Goal: Task Accomplishment & Management: Manage account settings

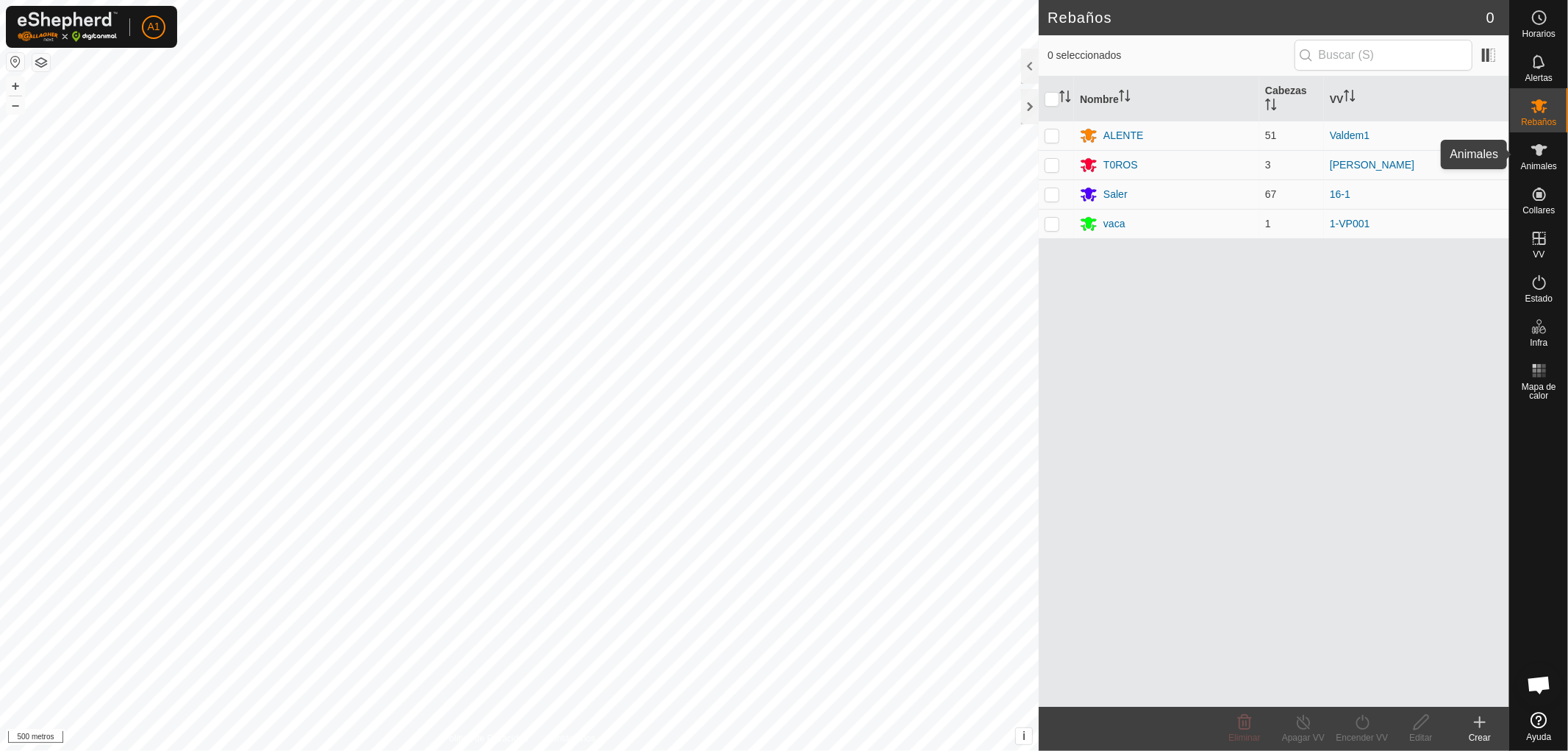
click at [1532, 163] on font "Animales" at bounding box center [1538, 166] width 36 height 10
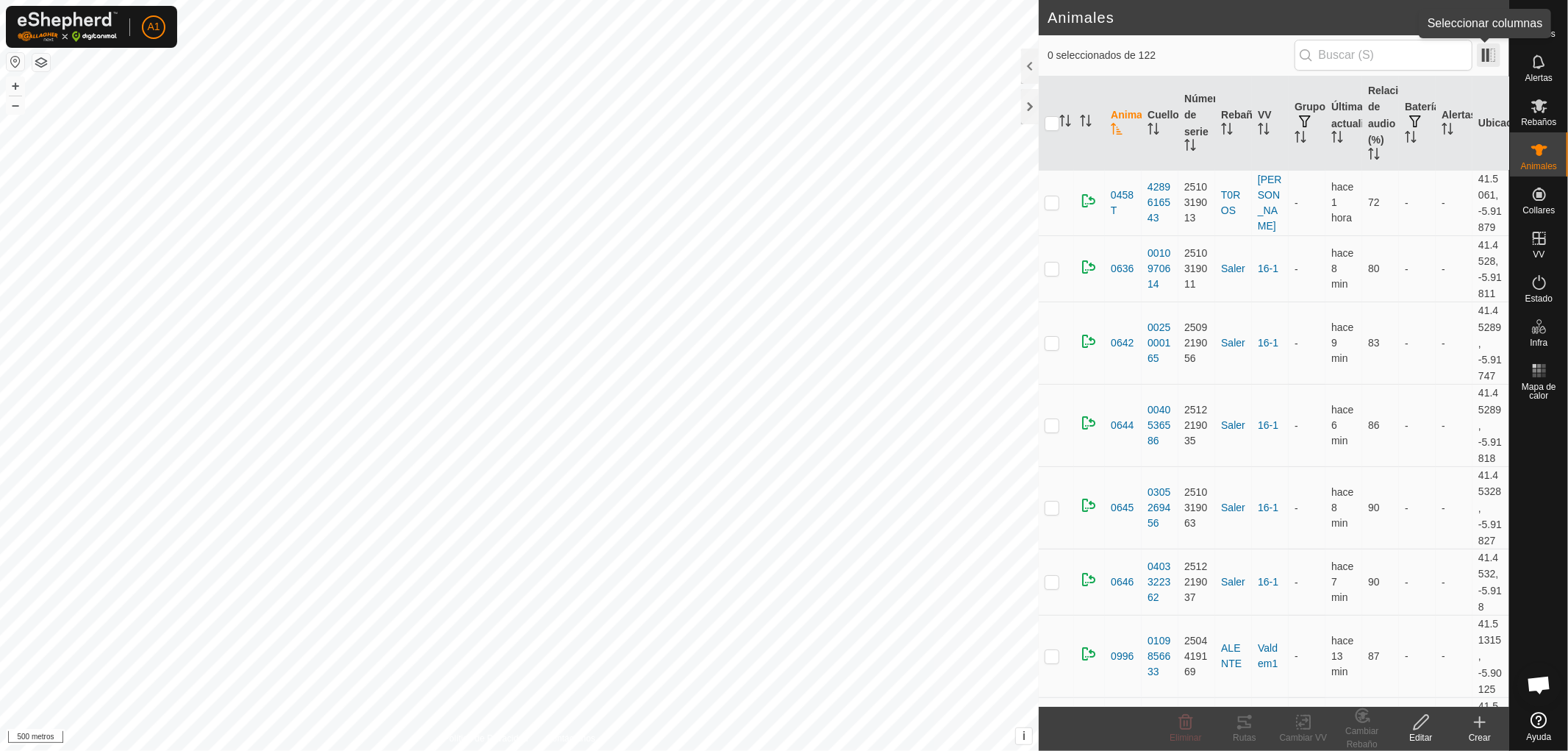
click at [1493, 61] on span at bounding box center [1489, 56] width 24 height 24
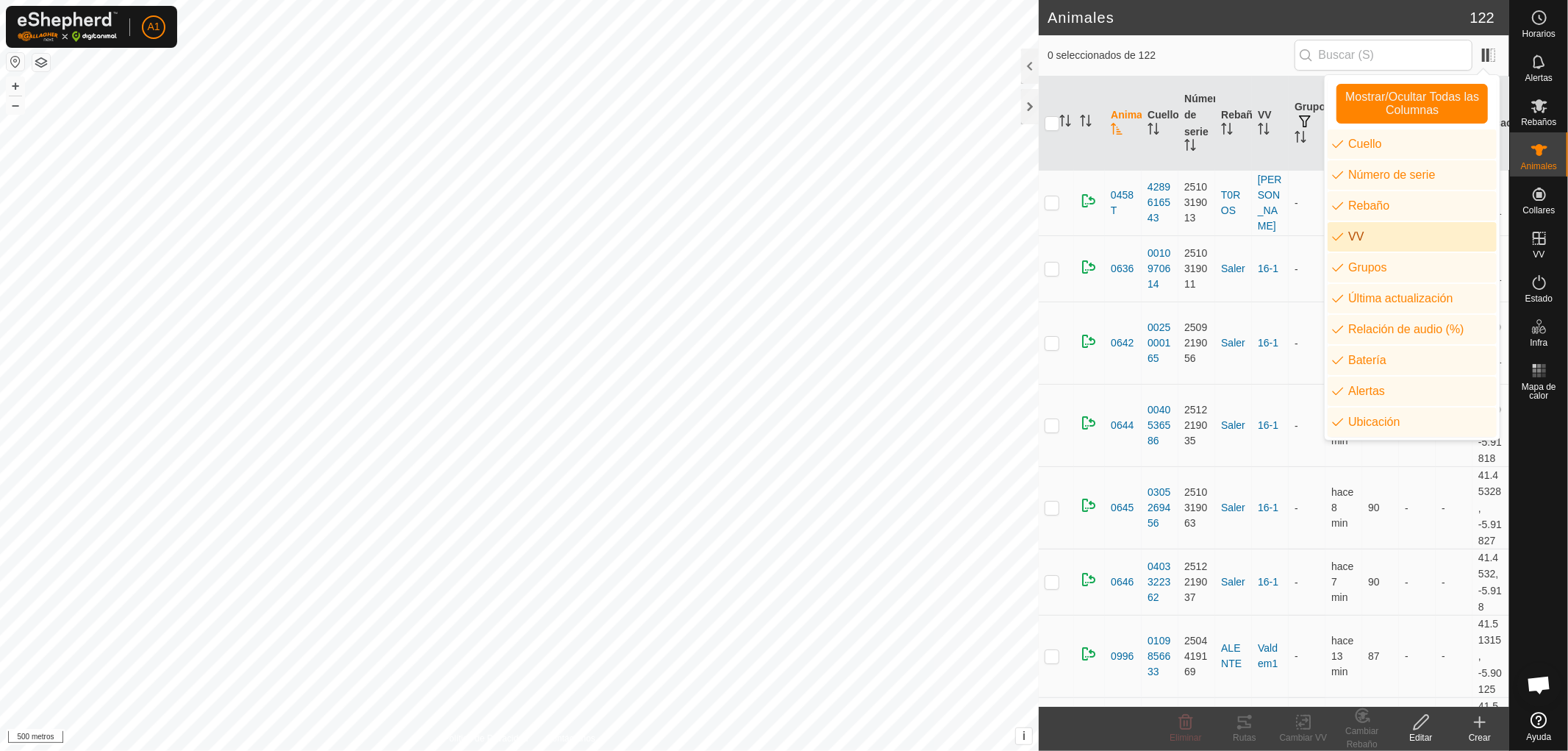
click at [1208, 53] on span "0 seleccionados de 122" at bounding box center [1171, 56] width 247 height 16
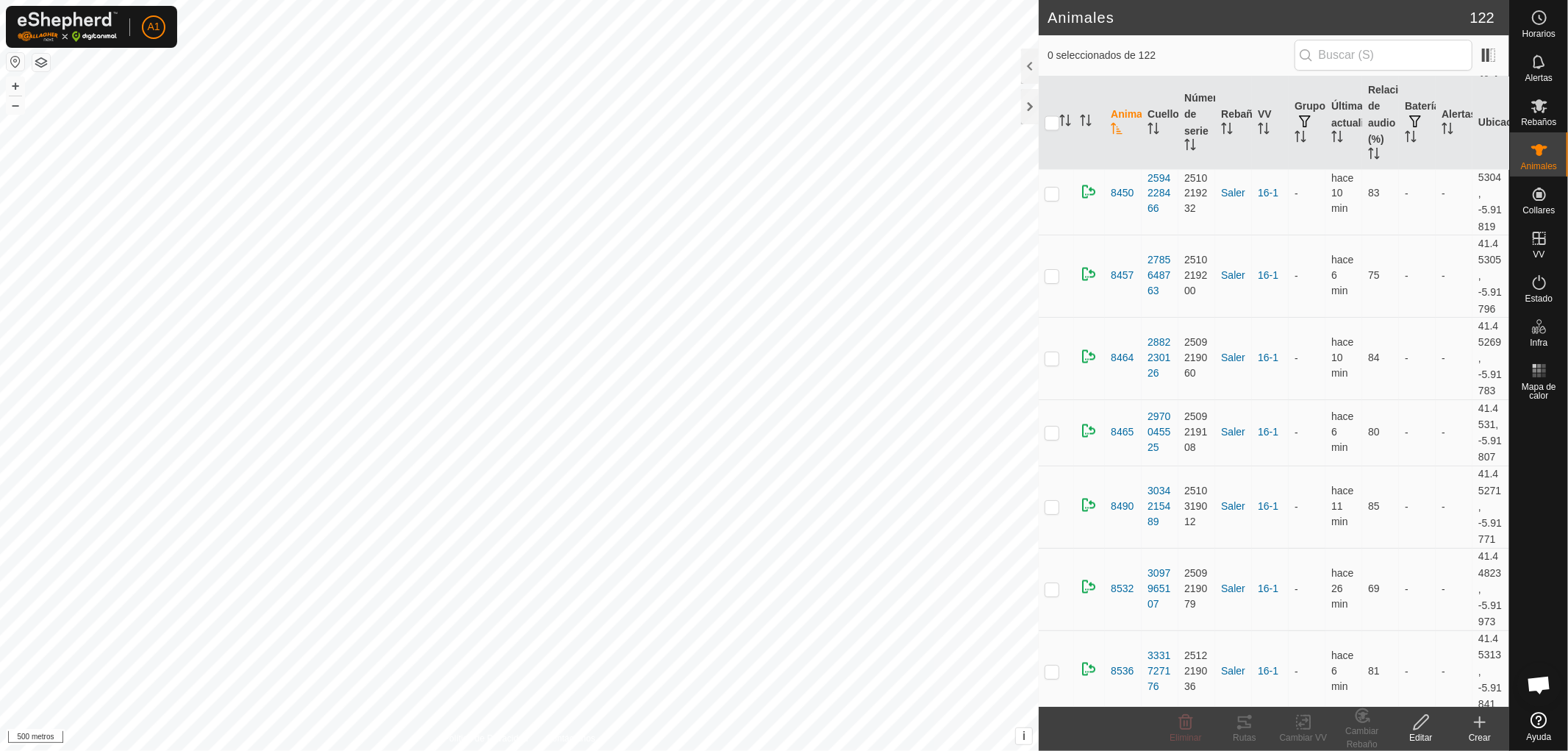
scroll to position [7000, 0]
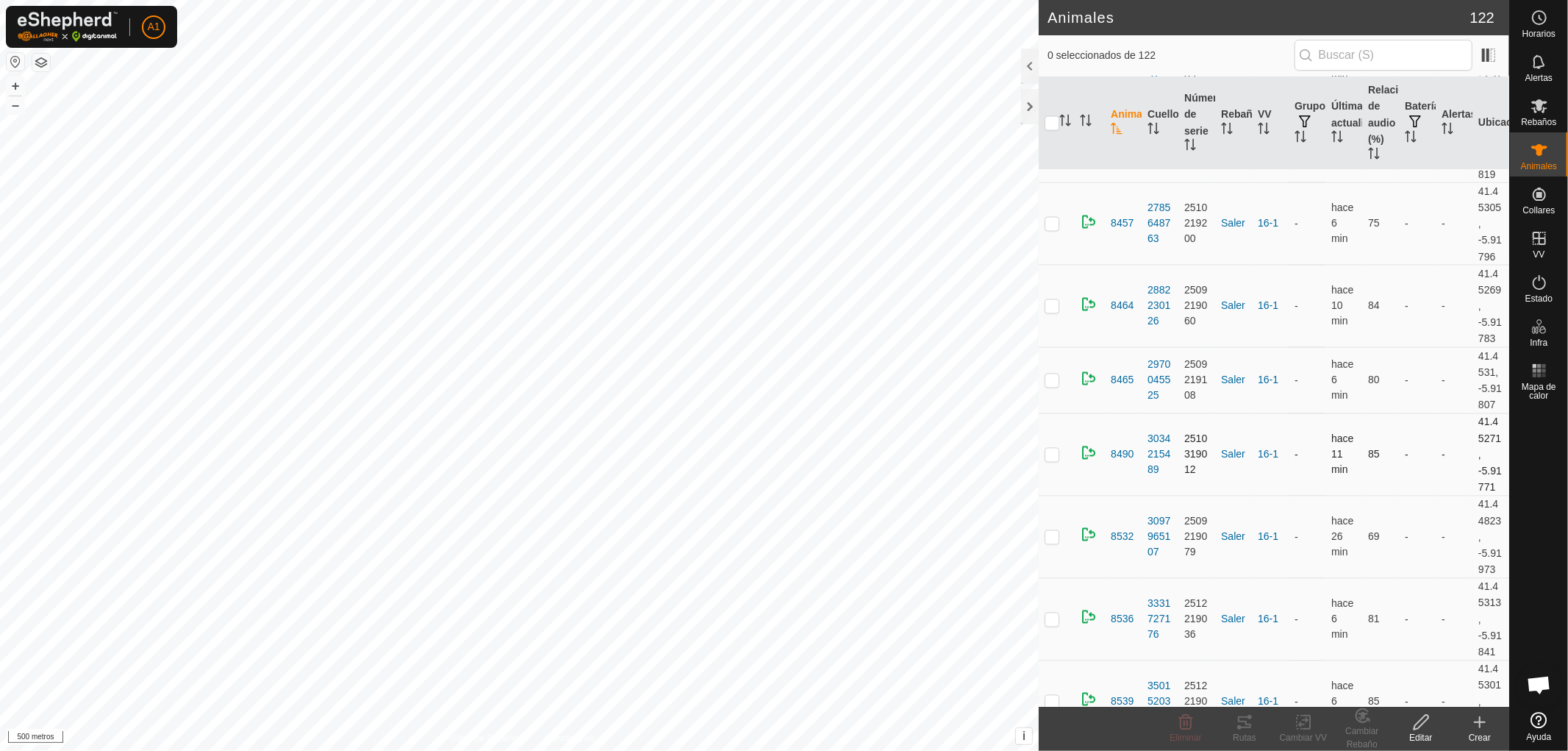
click at [1051, 449] on p-checkbox at bounding box center [1052, 455] width 15 height 12
drag, startPoint x: 1054, startPoint y: 220, endPoint x: 1060, endPoint y: 265, distance: 45.4
click at [1054, 449] on p-checkbox at bounding box center [1052, 455] width 15 height 12
checkbox input "false"
click at [1053, 530] on p-checkbox at bounding box center [1052, 536] width 15 height 12
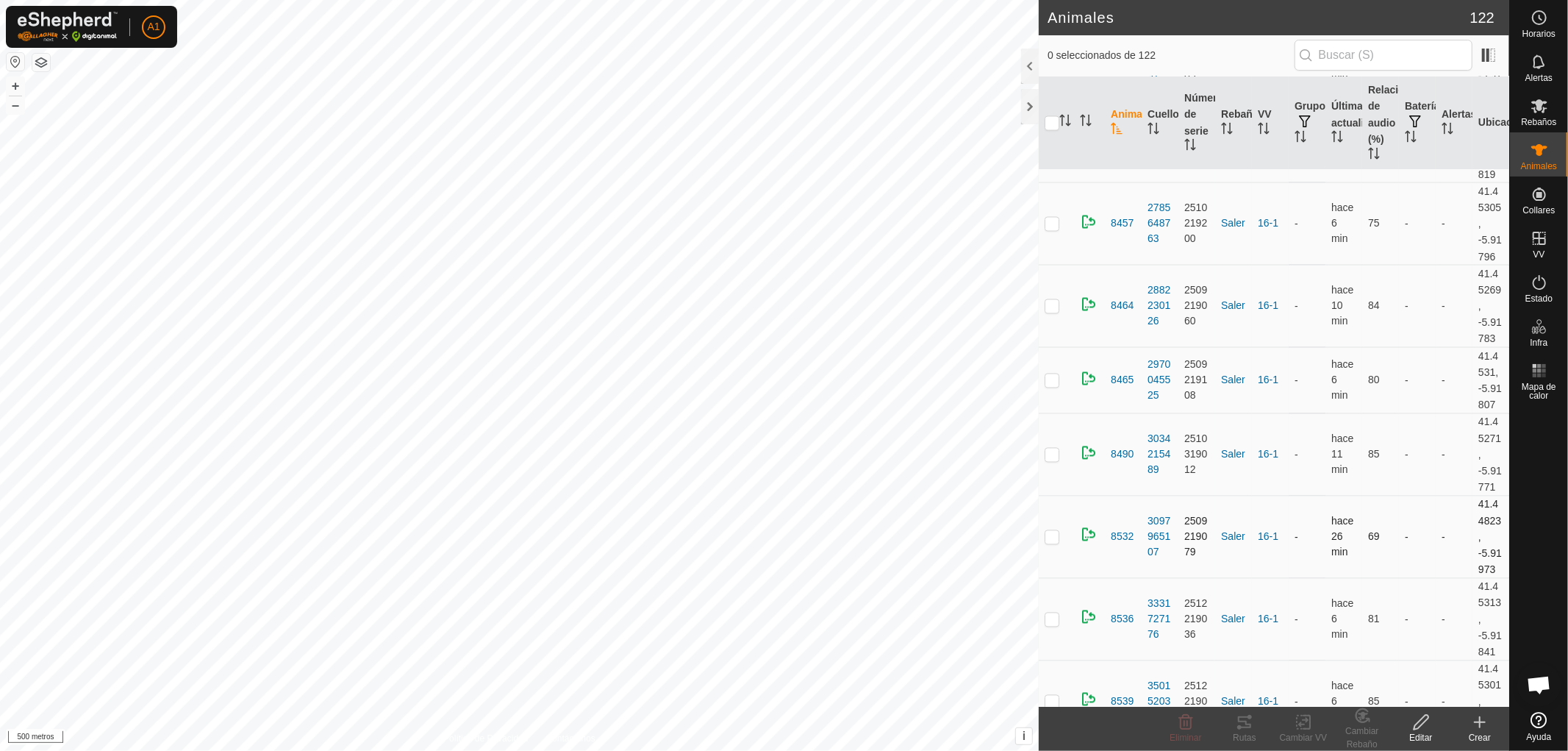
checkbox input "true"
click at [1421, 739] on font "Editar" at bounding box center [1420, 737] width 23 height 10
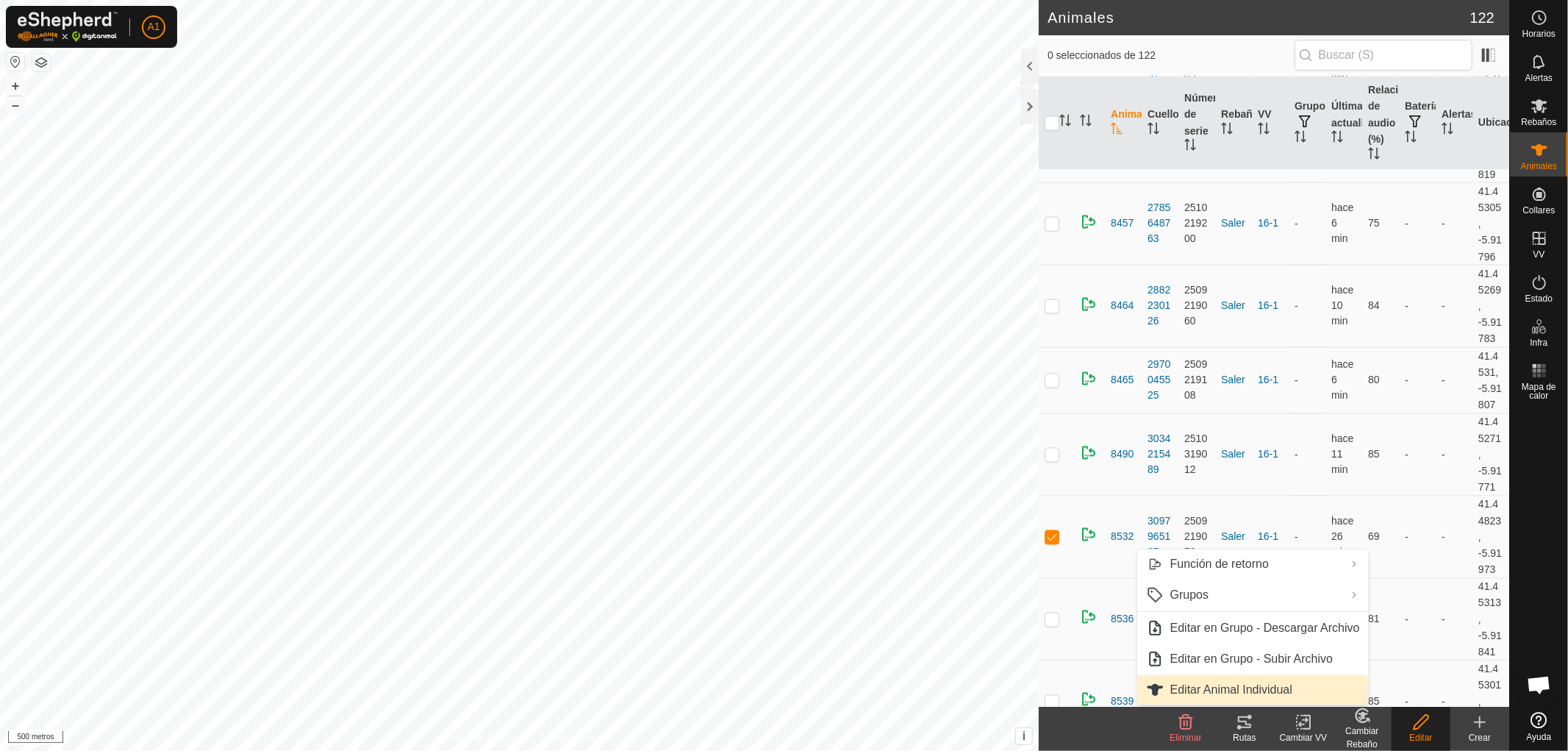
click at [1247, 685] on font "Editar Animal Individual" at bounding box center [1230, 689] width 122 height 13
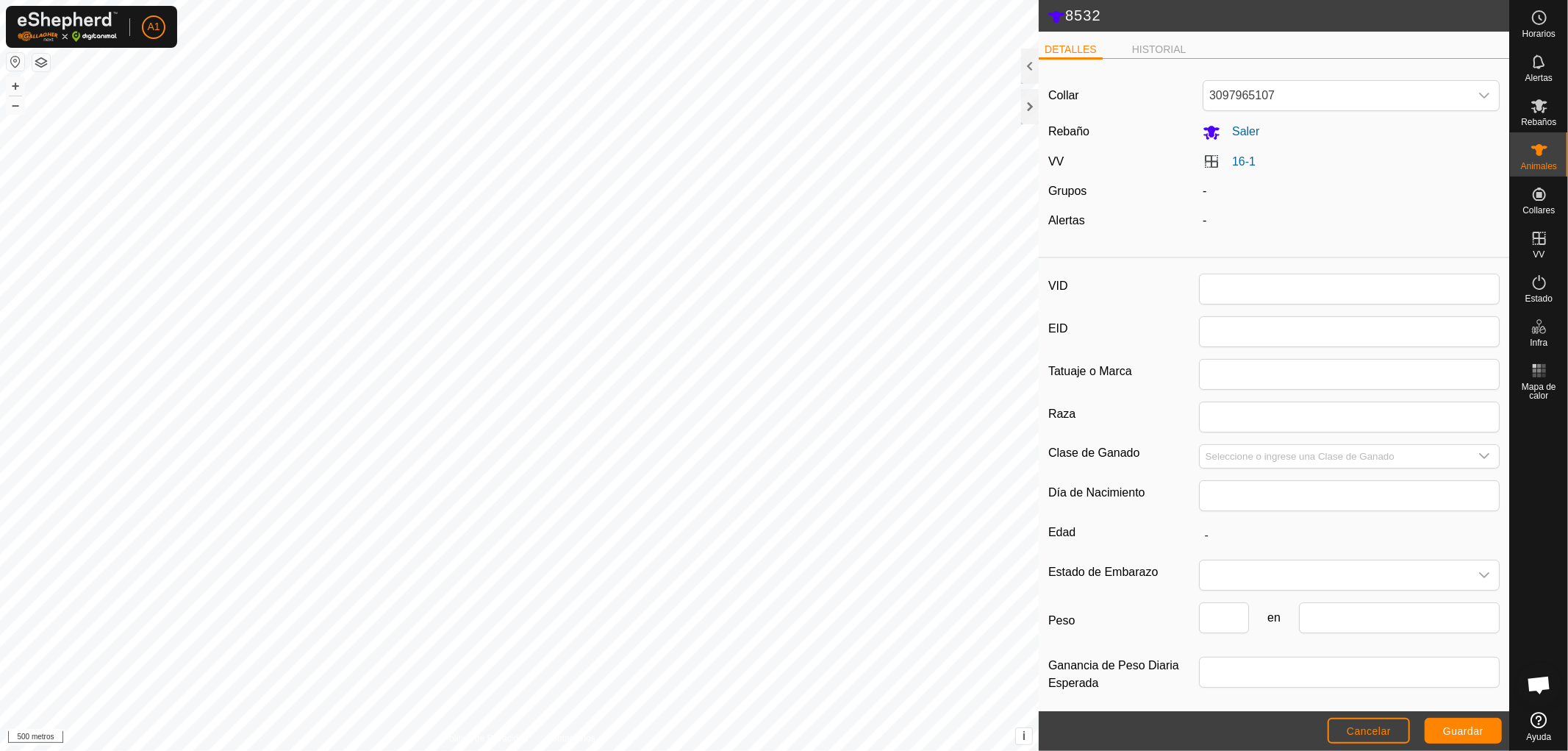
type input "8532"
type input "0"
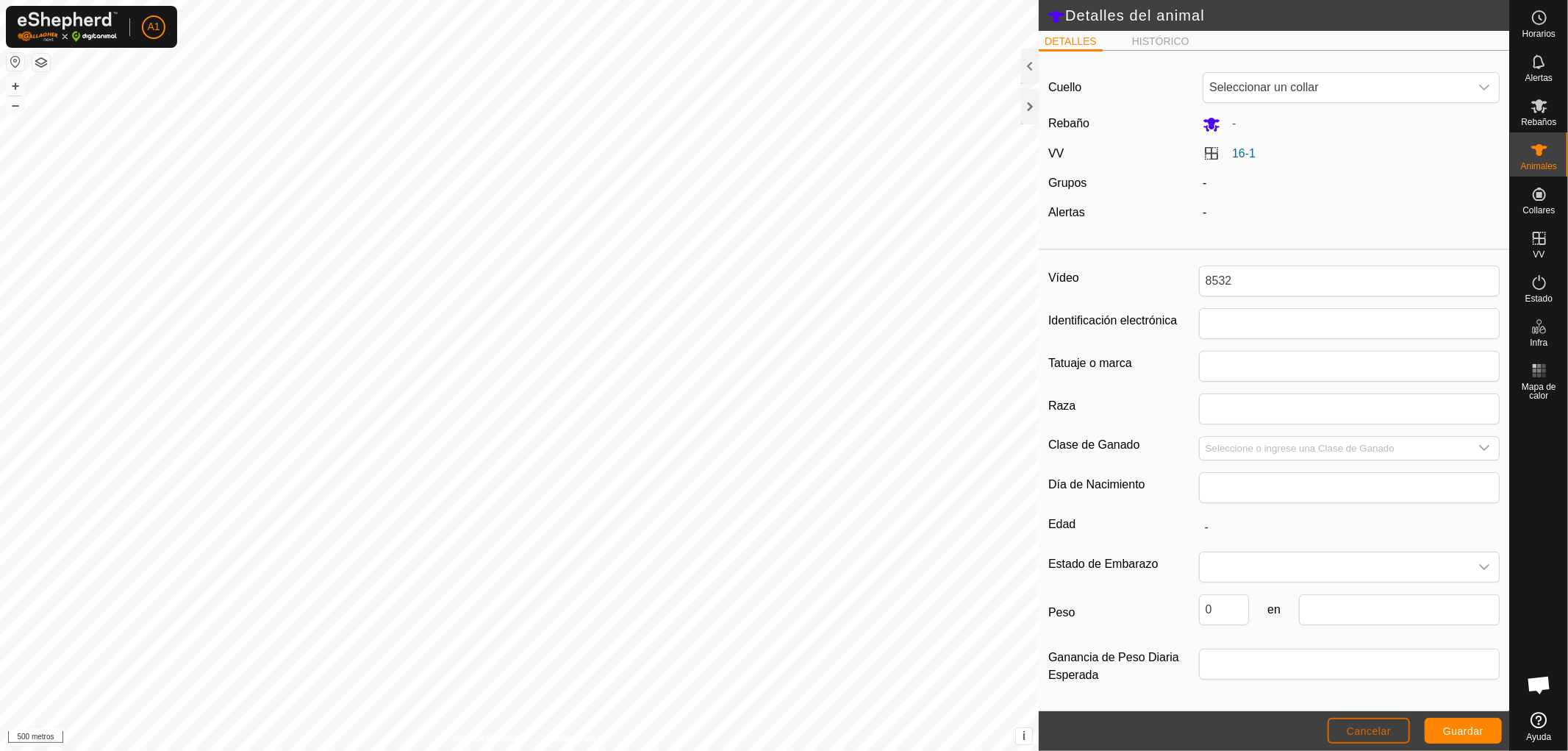
click at [1369, 726] on font "Cancelar" at bounding box center [1368, 731] width 44 height 12
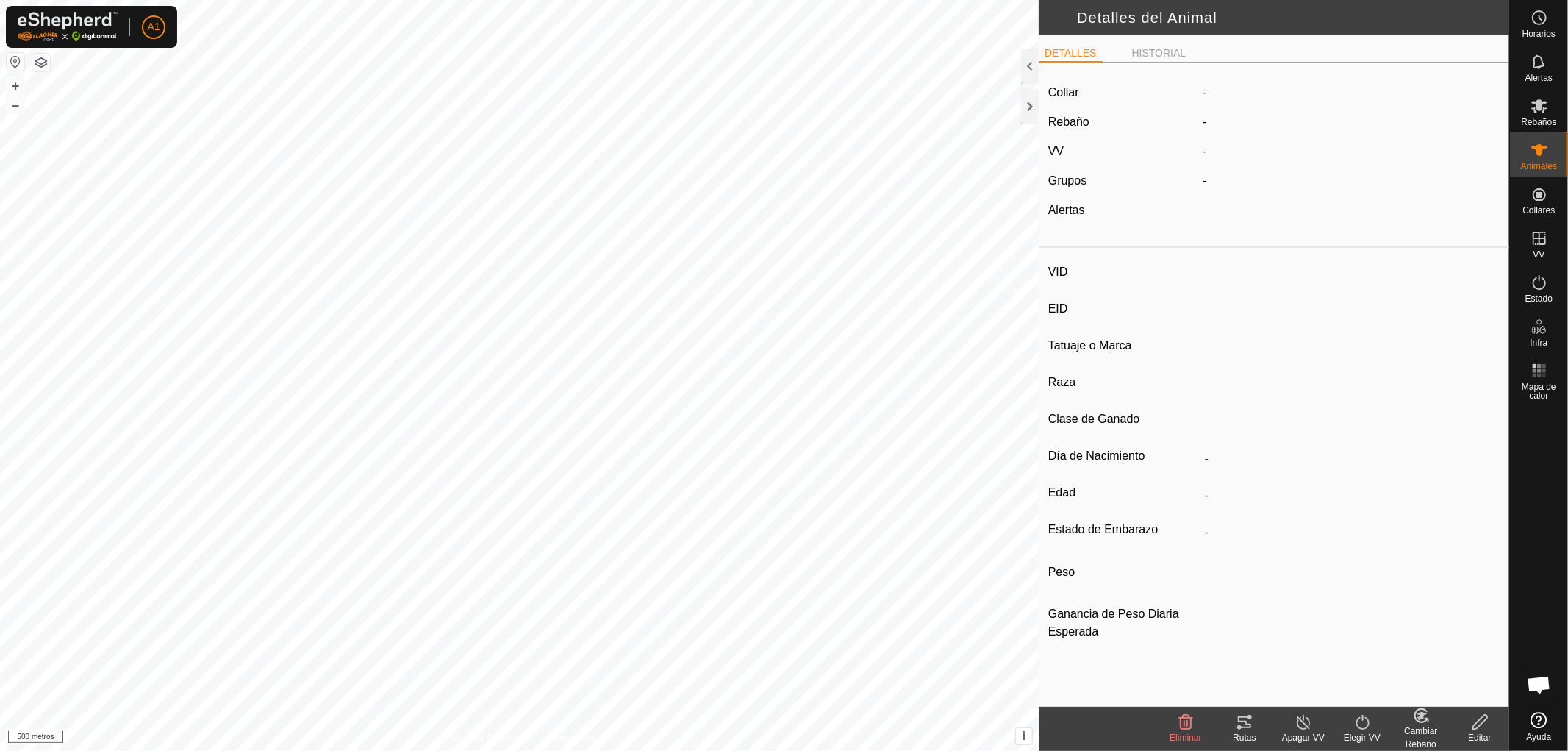
type input "8532"
type input "-"
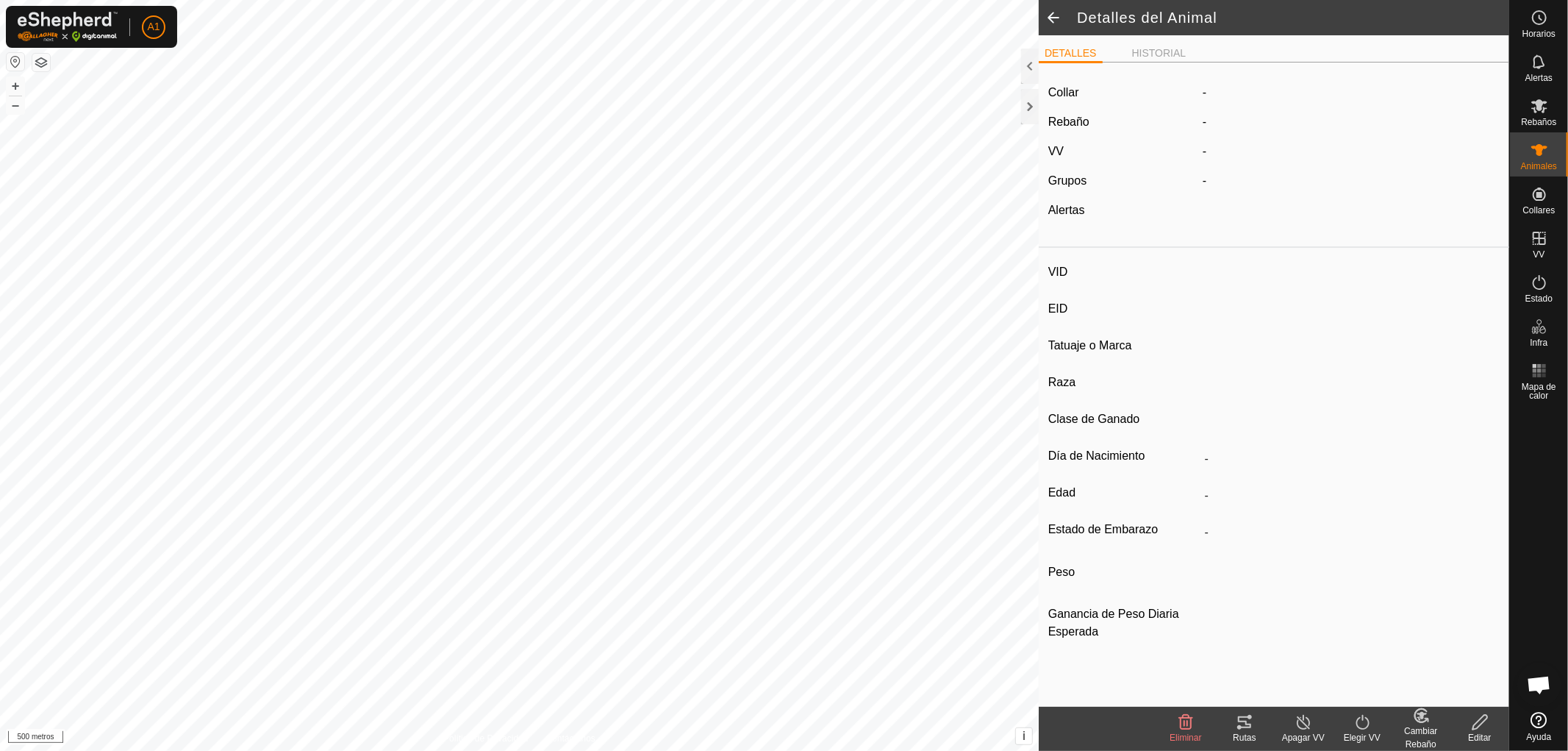
type input "0 kg"
type input "-"
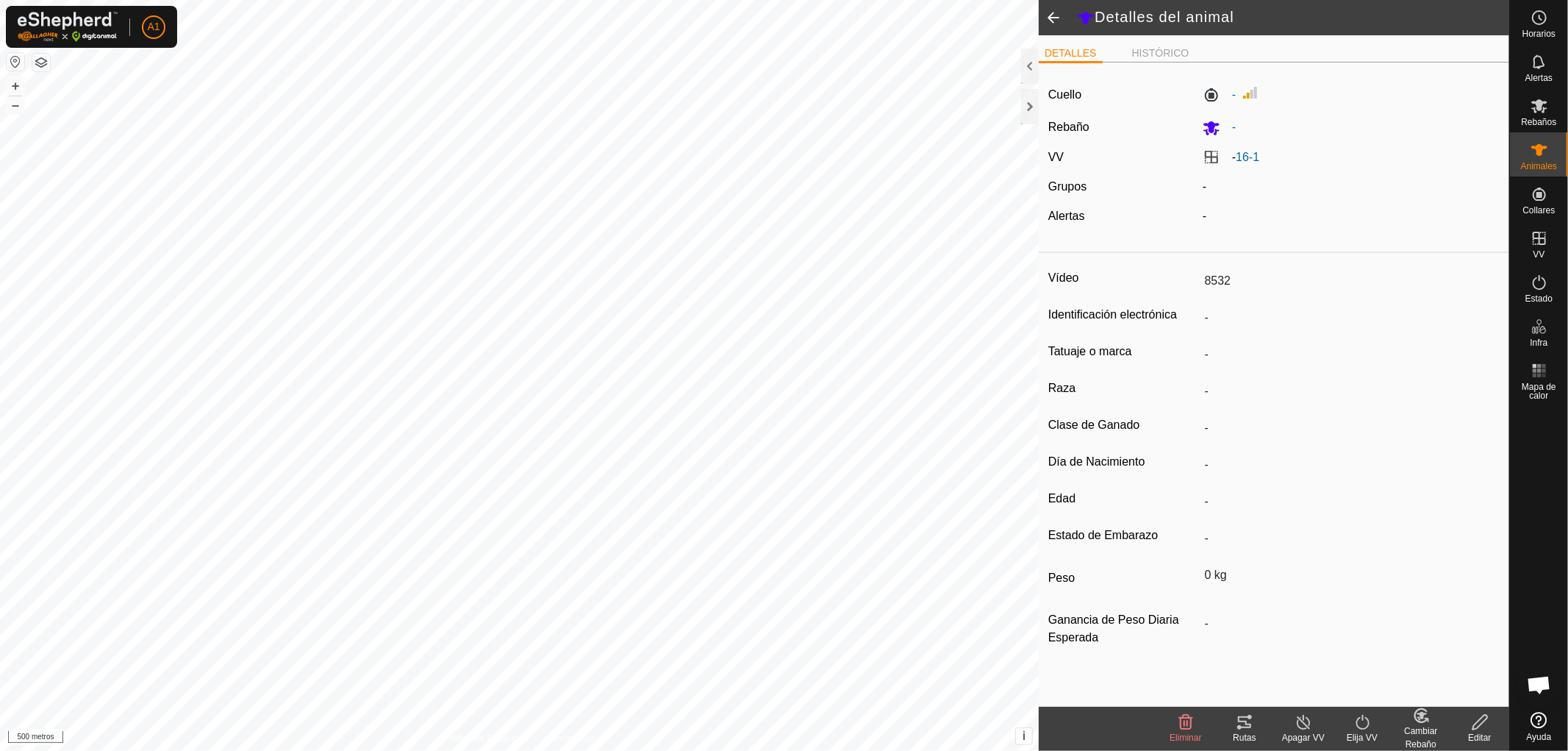
click at [1052, 18] on span at bounding box center [1054, 18] width 30 height 36
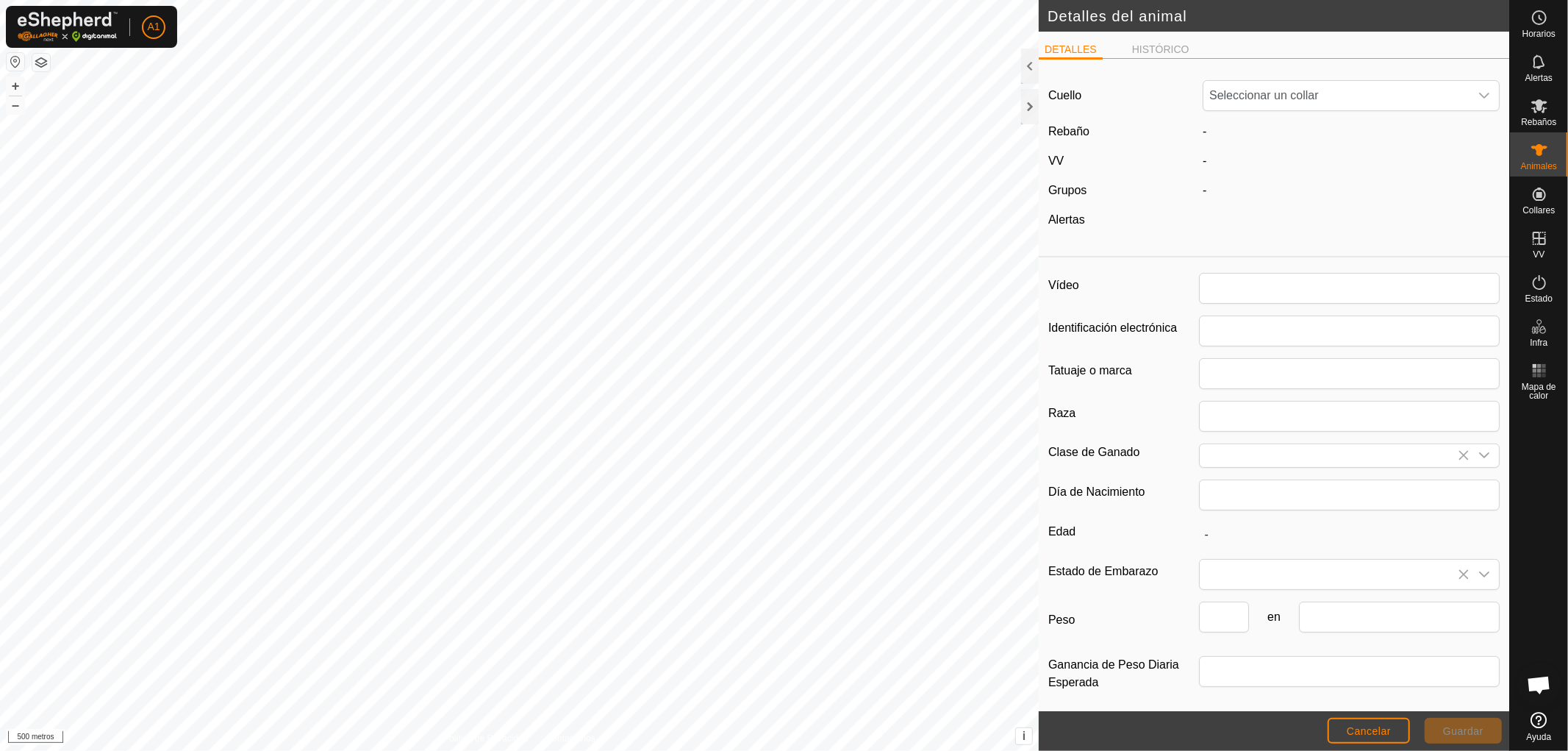
type input "8532"
type input "0"
click at [1365, 729] on font "Cancelar" at bounding box center [1368, 731] width 44 height 12
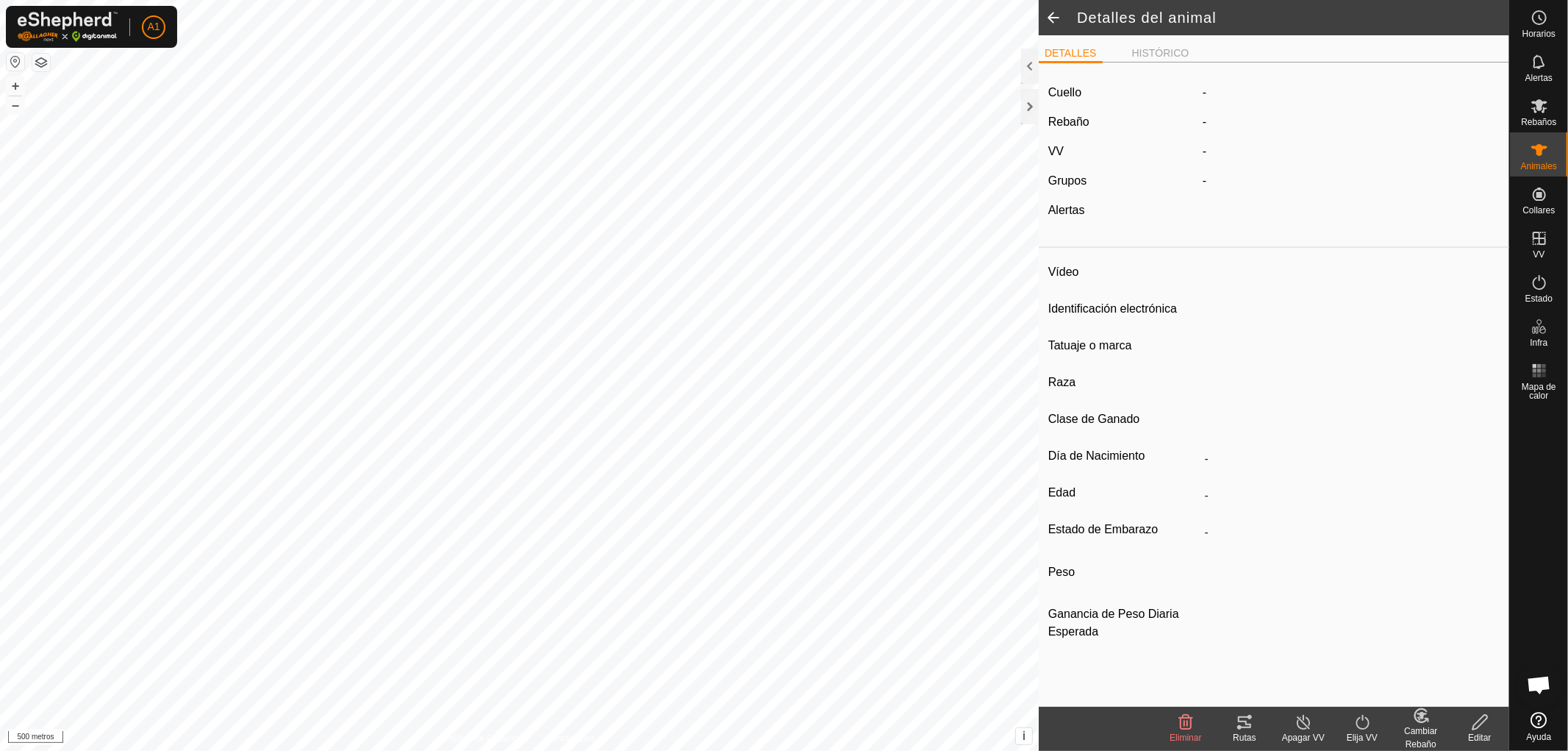
type input "8532"
type input "-"
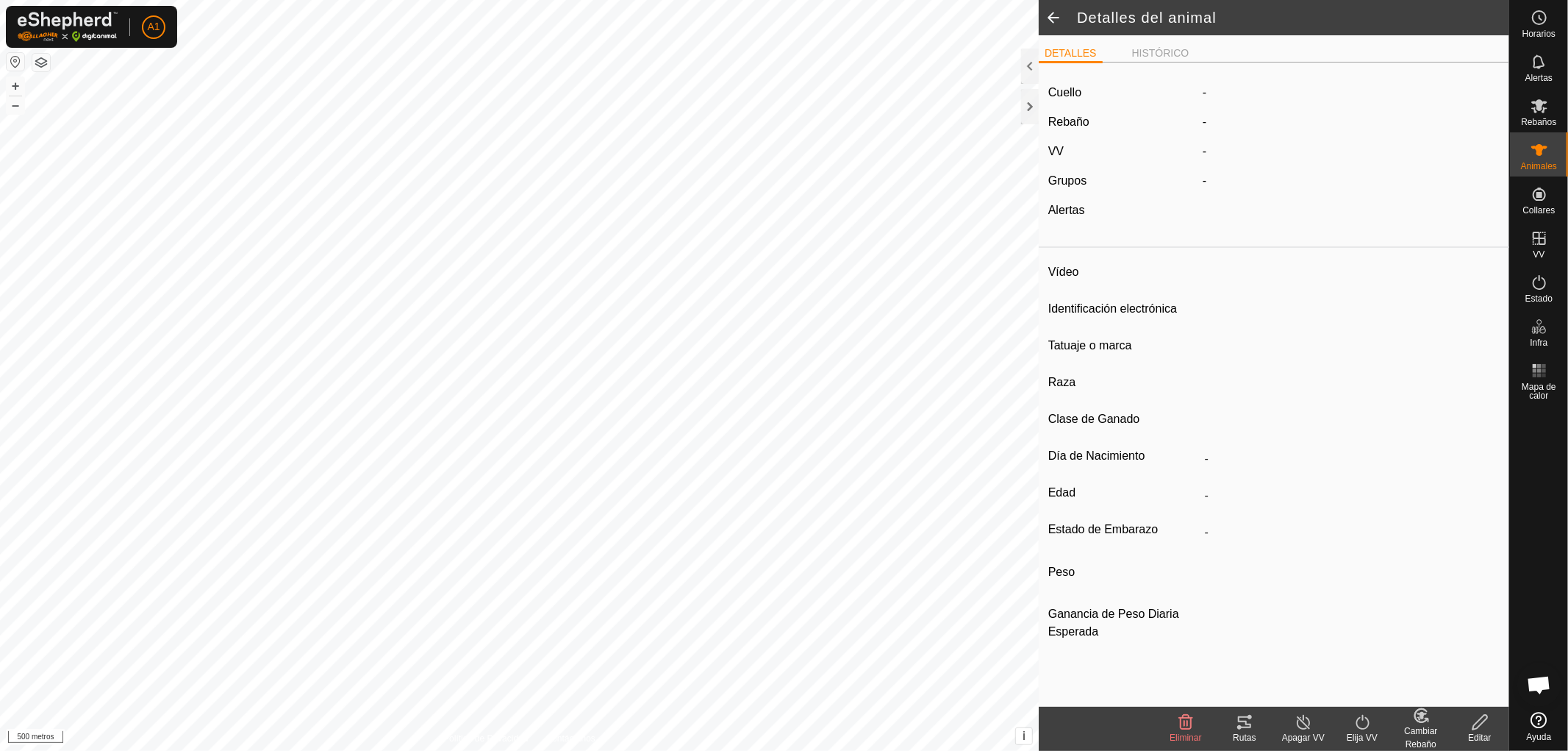
type input "0 kg"
type input "-"
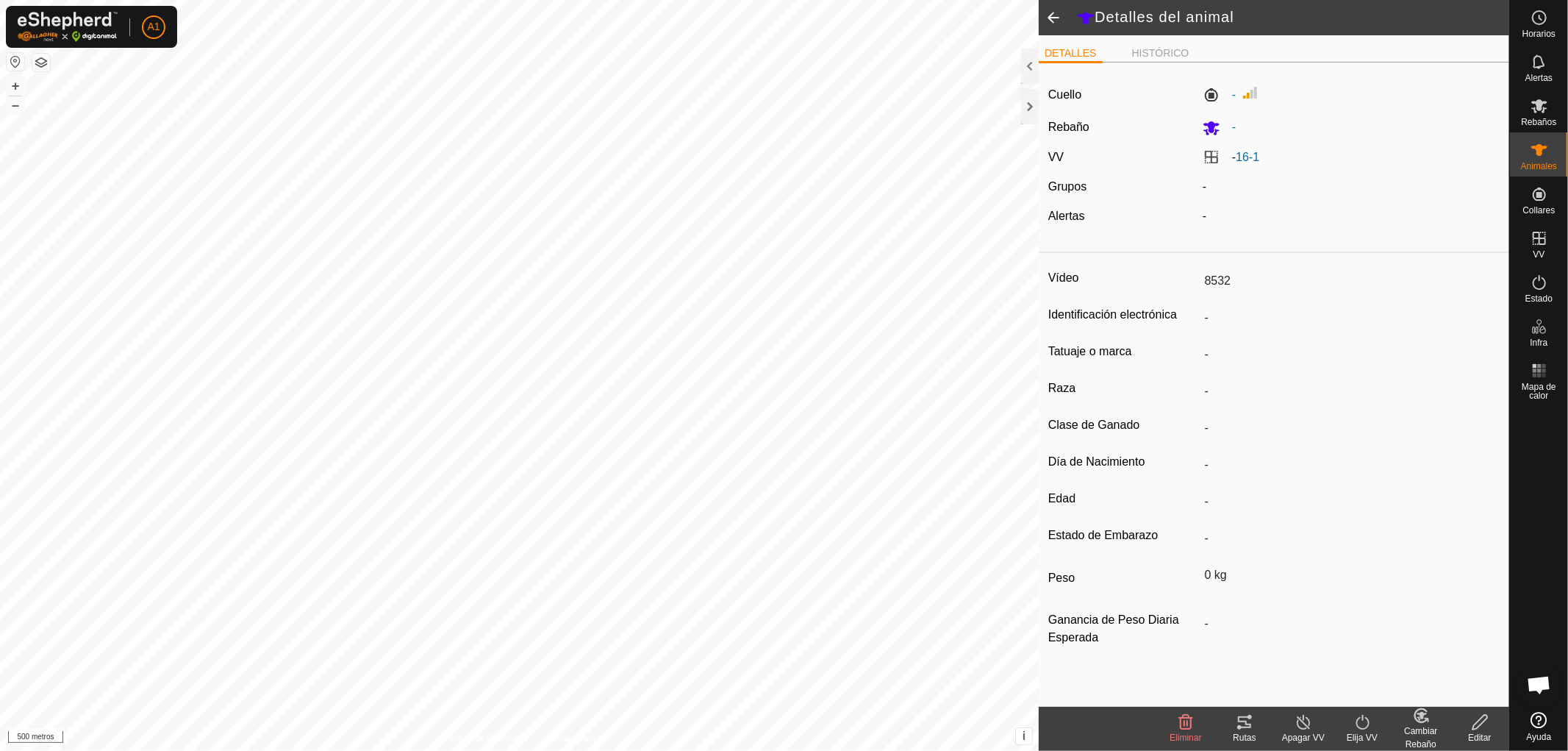
click at [1050, 16] on span at bounding box center [1054, 18] width 30 height 36
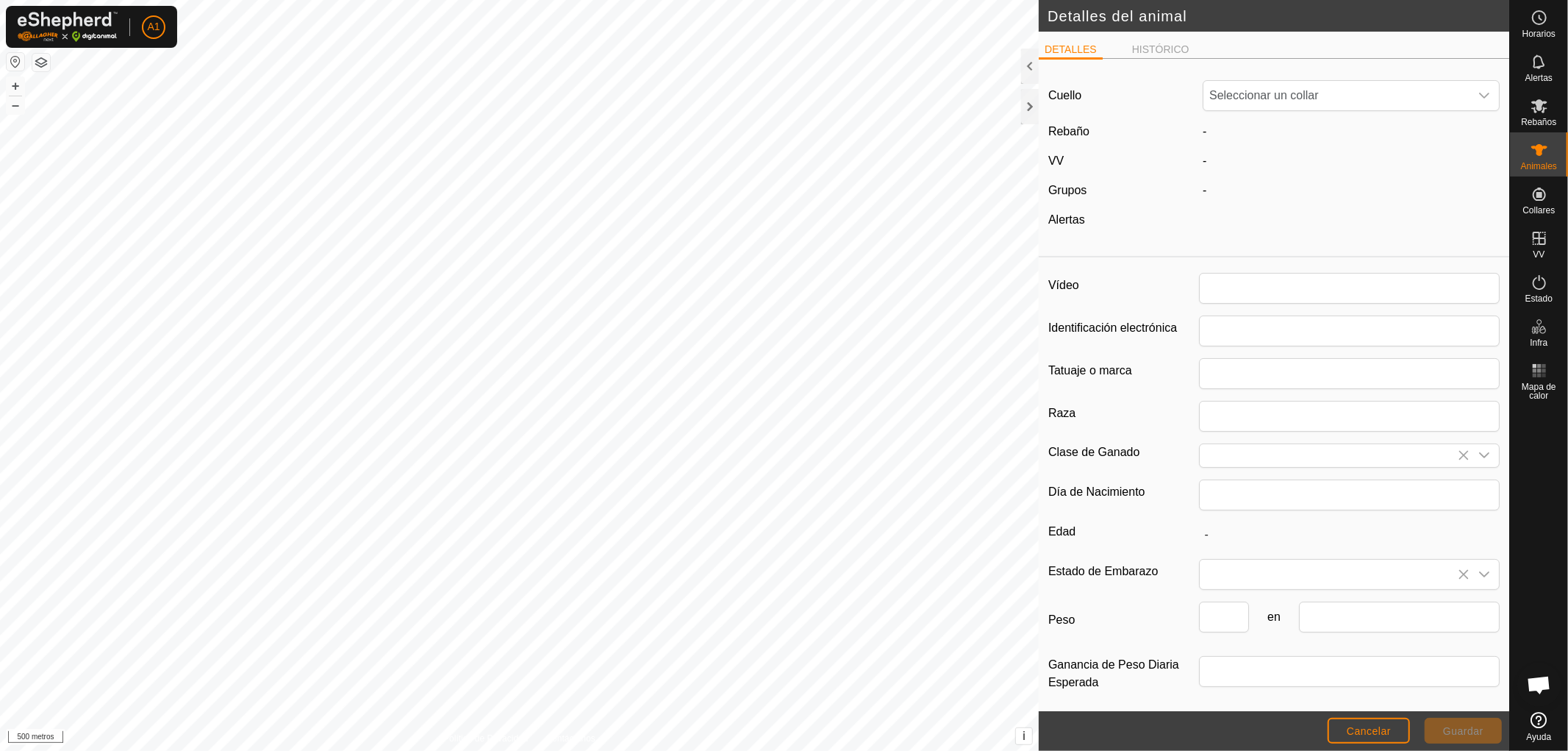
type input "8532"
type input "0"
click at [1371, 731] on font "Cancelar" at bounding box center [1368, 731] width 44 height 12
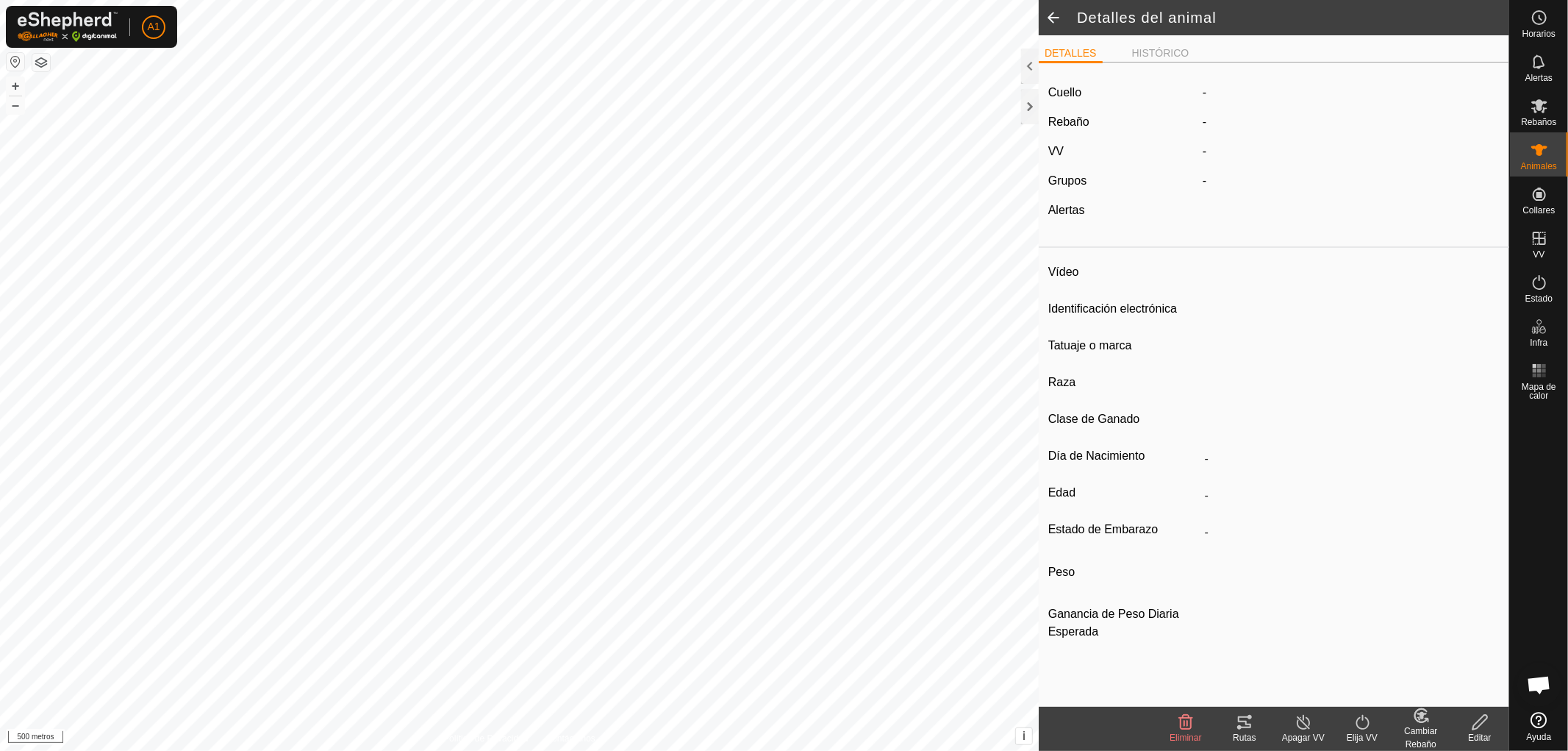
type input "8532"
type input "-"
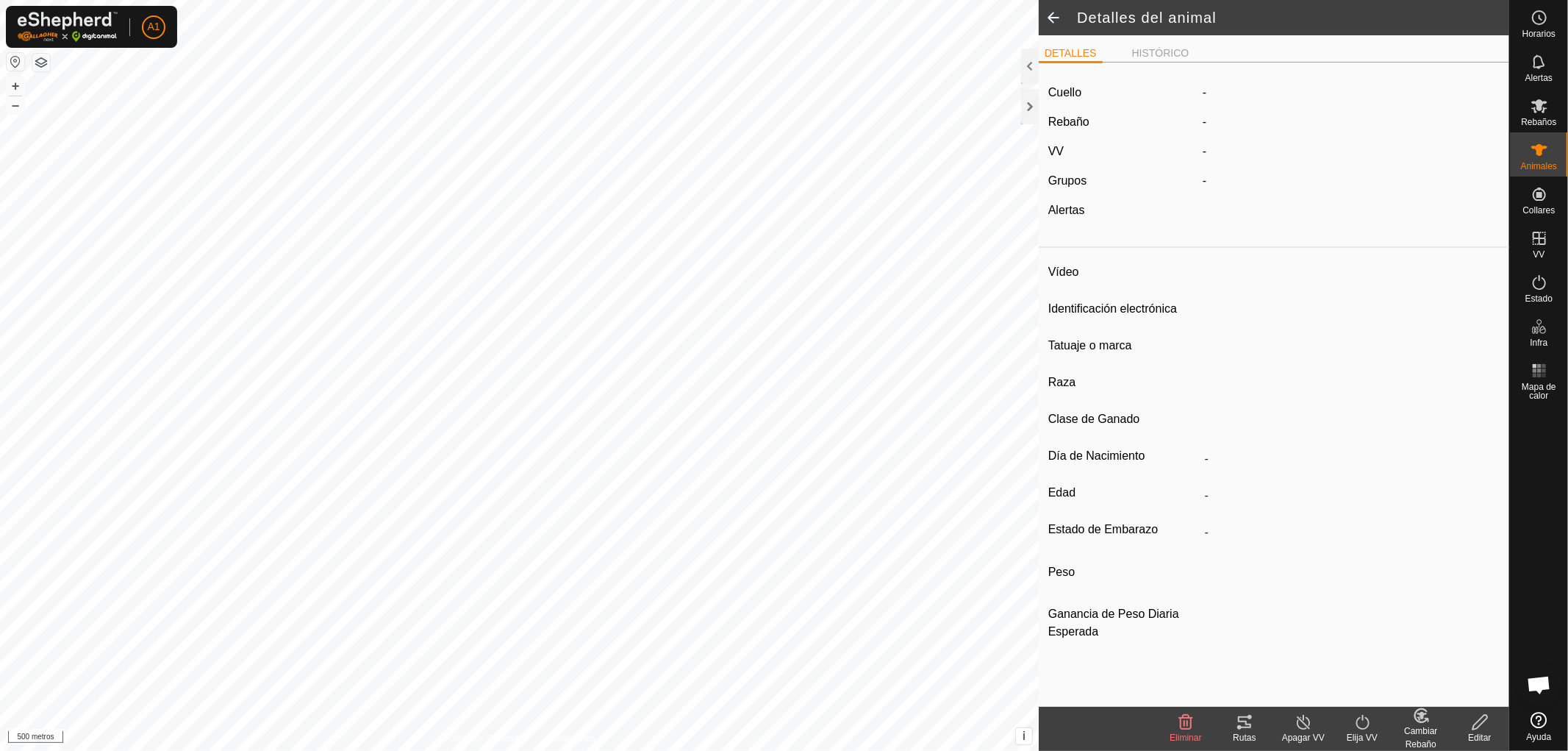
type input "0 kg"
type input "-"
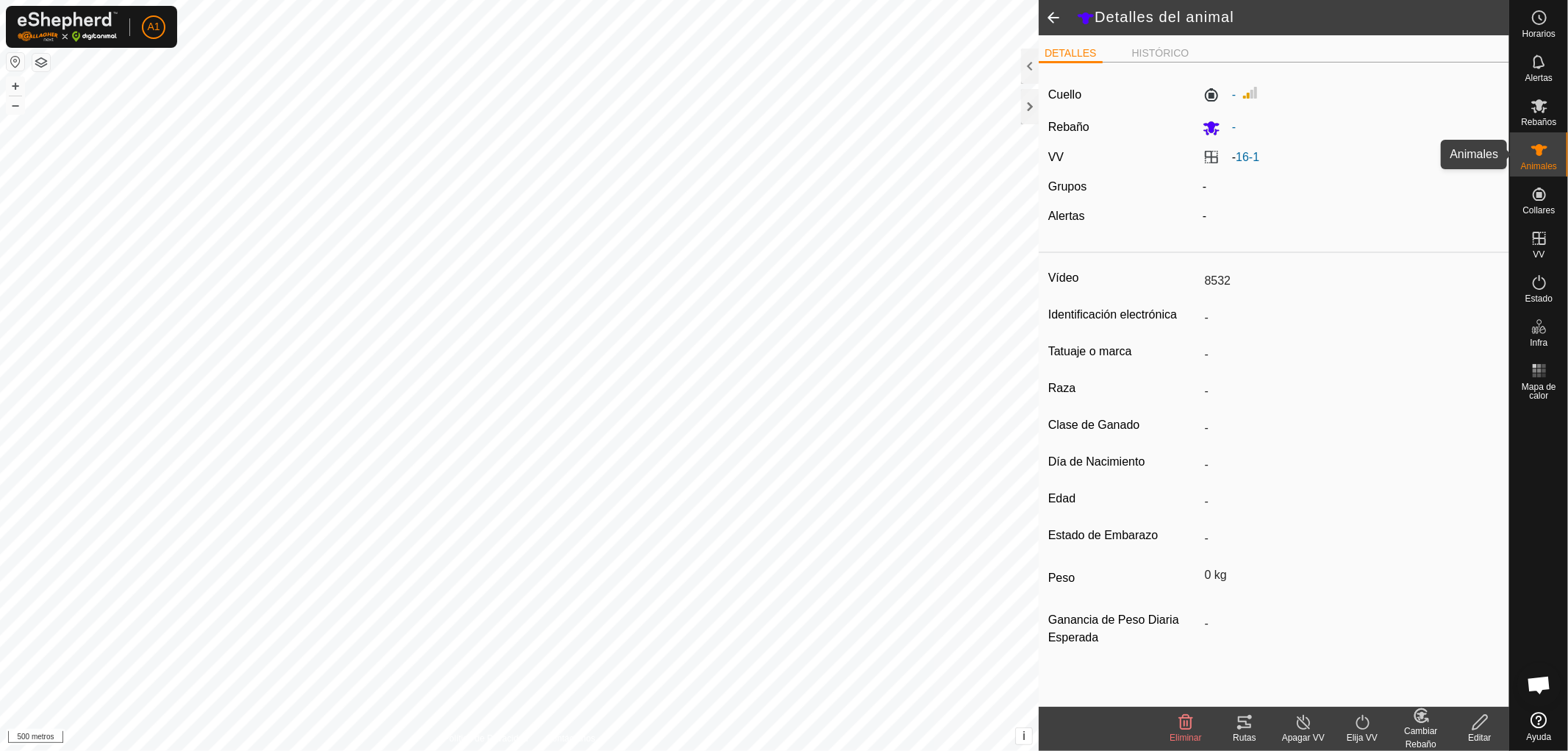
click at [1536, 147] on icon at bounding box center [1539, 150] width 16 height 12
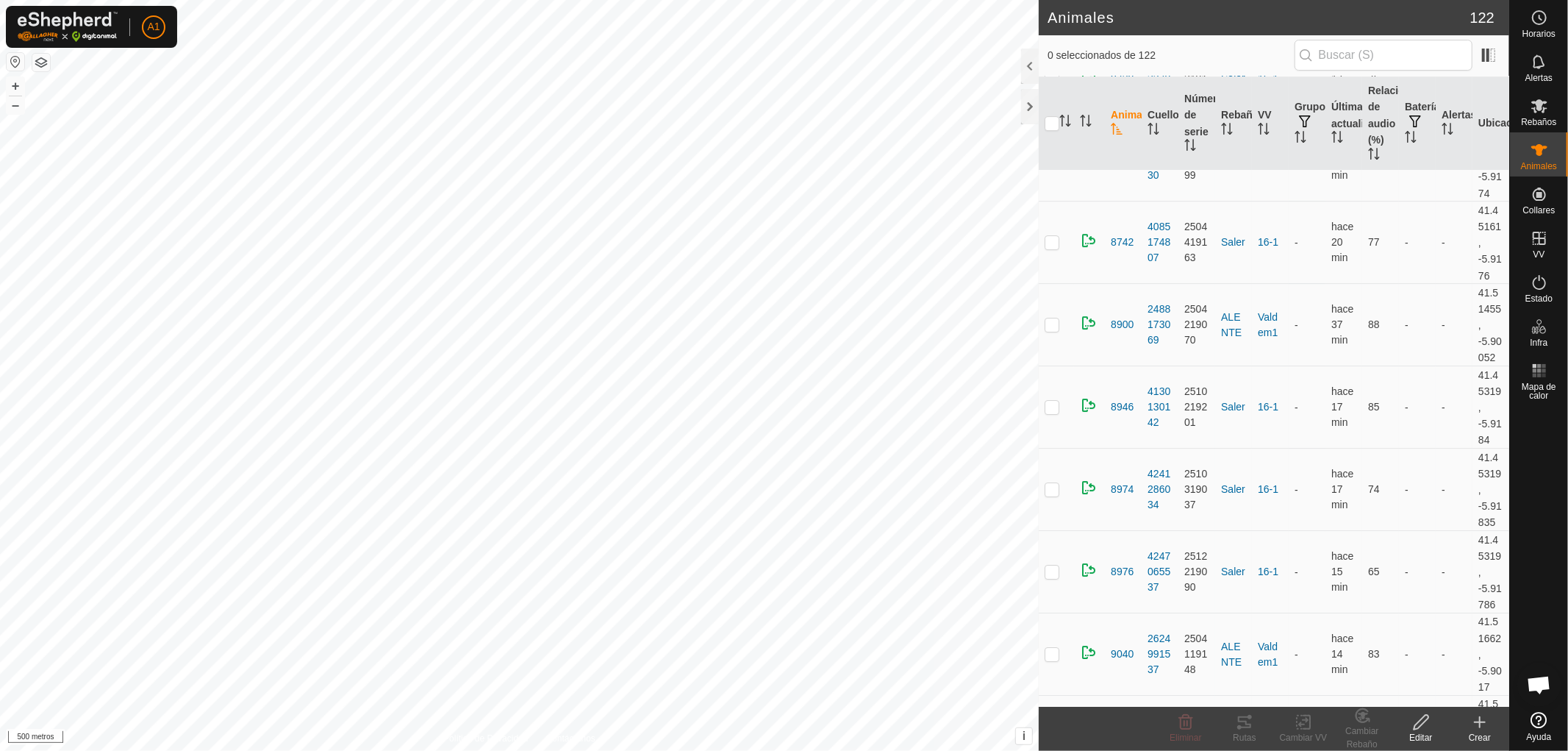
scroll to position [8996, 0]
click at [1154, 123] on icon "Activar para ordenar" at bounding box center [1153, 129] width 12 height 12
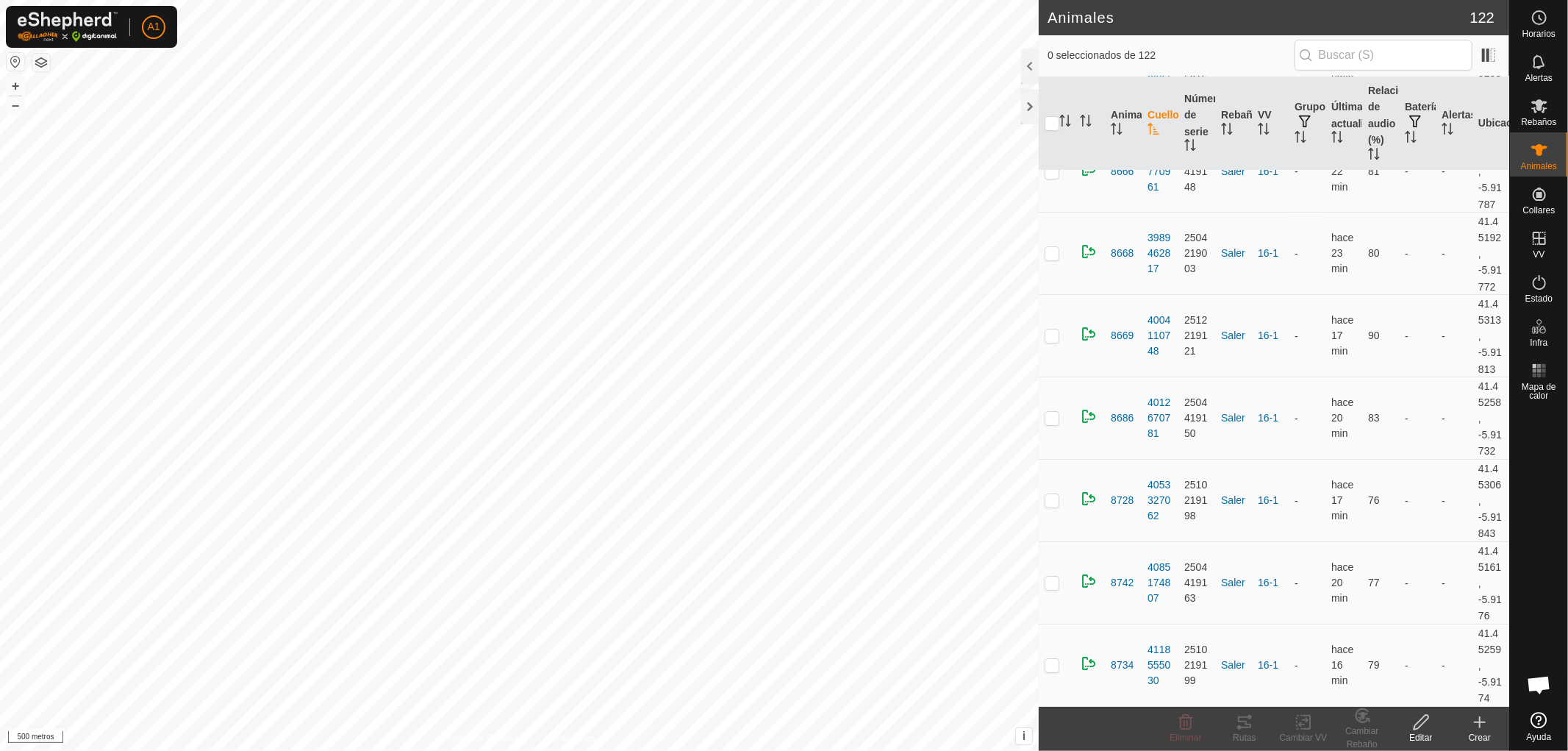
scroll to position [0, 0]
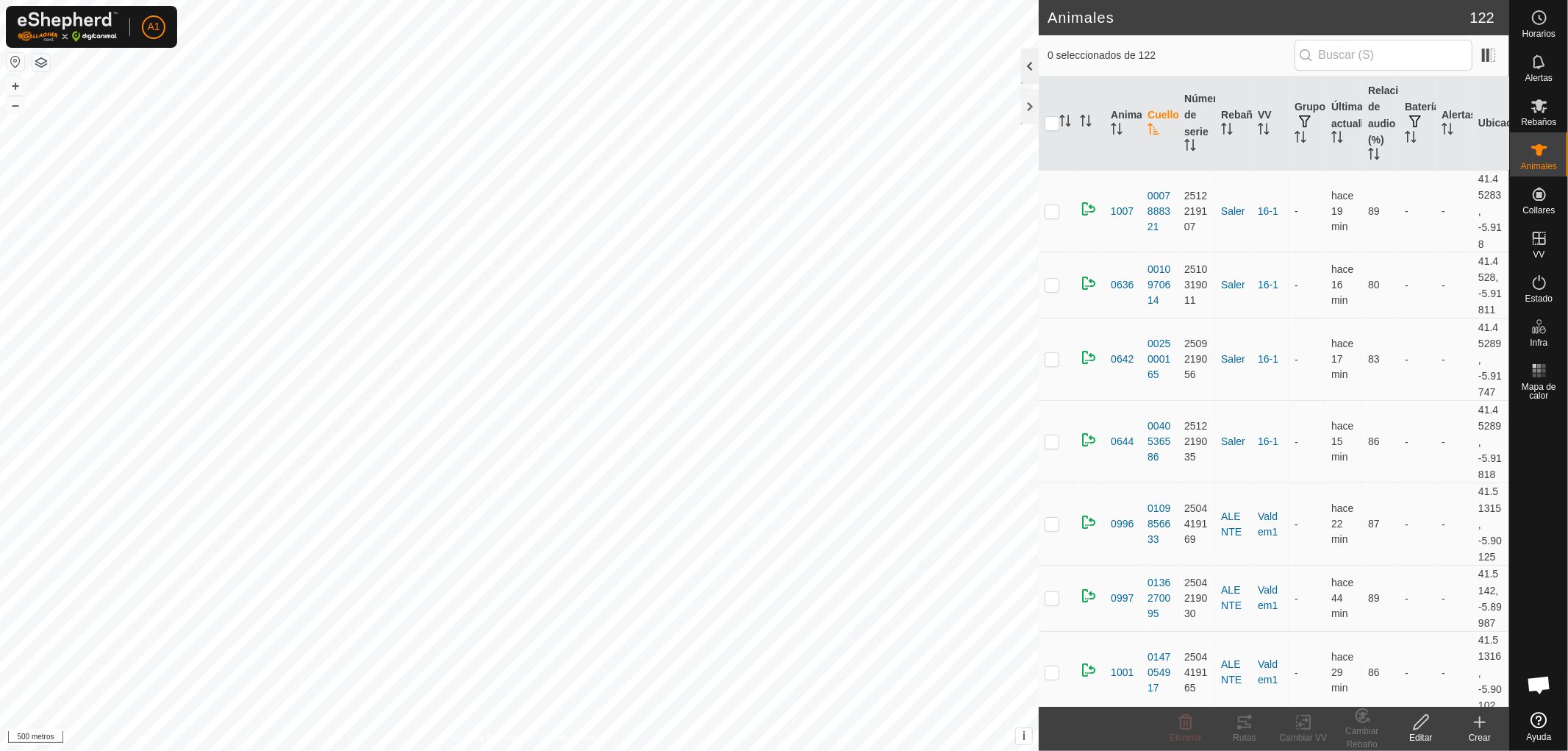
click at [1030, 61] on div at bounding box center [1030, 67] width 18 height 36
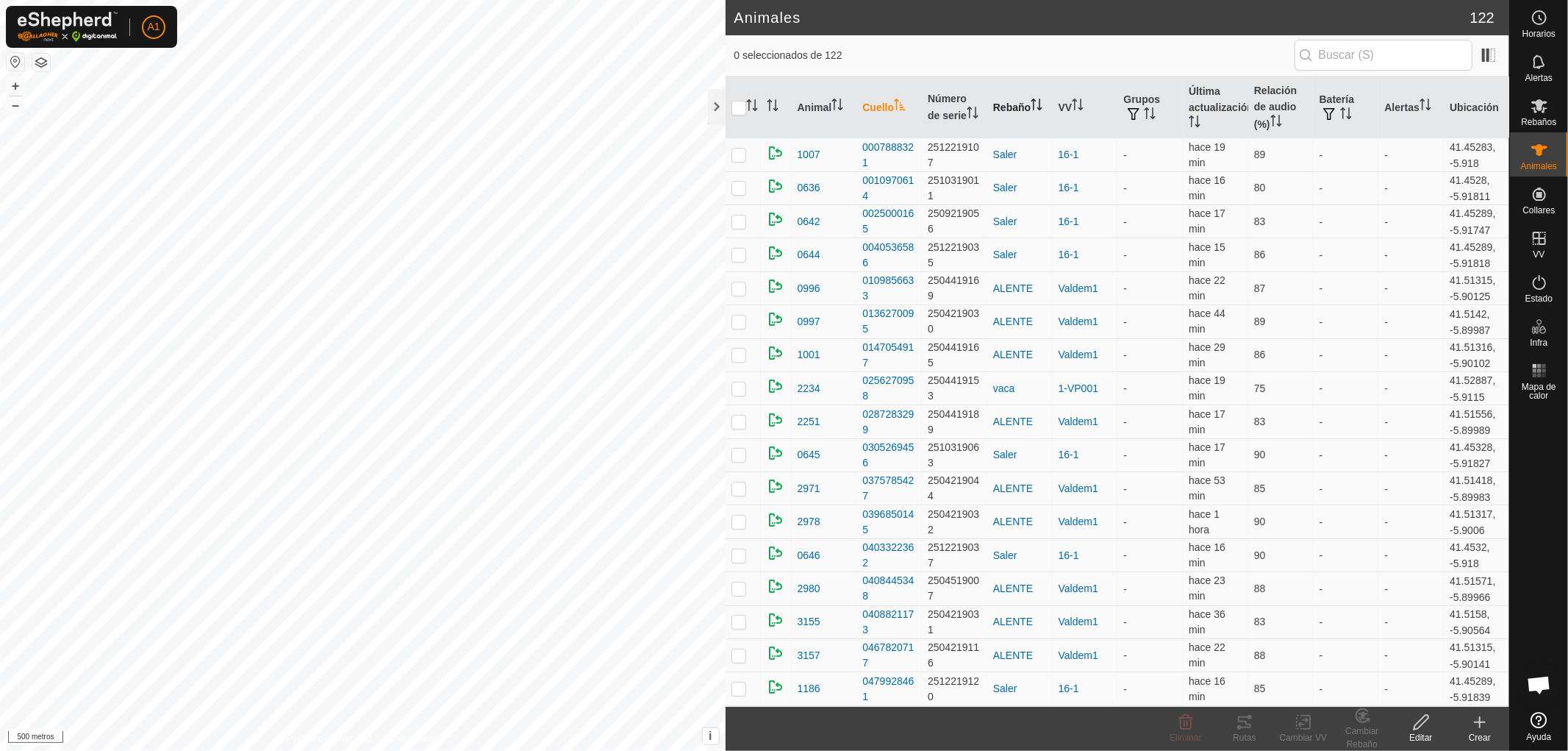
click at [1039, 106] on icon "Activar para ordenar" at bounding box center [1037, 104] width 12 height 12
click at [1031, 106] on icon "Activar para ordenar" at bounding box center [1036, 104] width 11 height 12
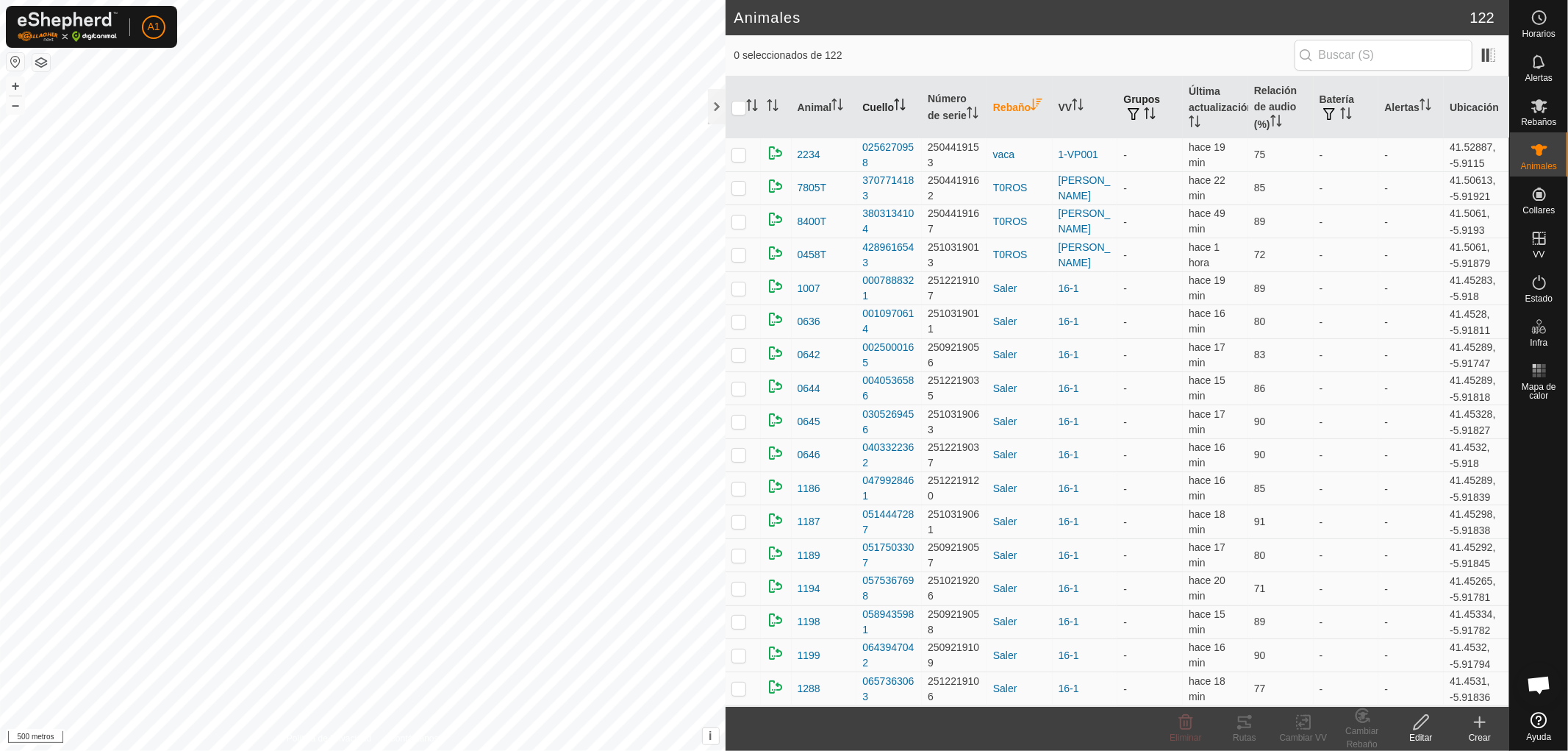
click at [1144, 112] on icon "Activar para ordenar" at bounding box center [1150, 113] width 12 height 12
click at [1144, 112] on icon "Activar para ordenar" at bounding box center [1149, 113] width 11 height 12
click at [737, 150] on p-checkbox at bounding box center [738, 155] width 15 height 12
checkbox input "true"
click at [1423, 738] on font "Editar" at bounding box center [1420, 737] width 23 height 10
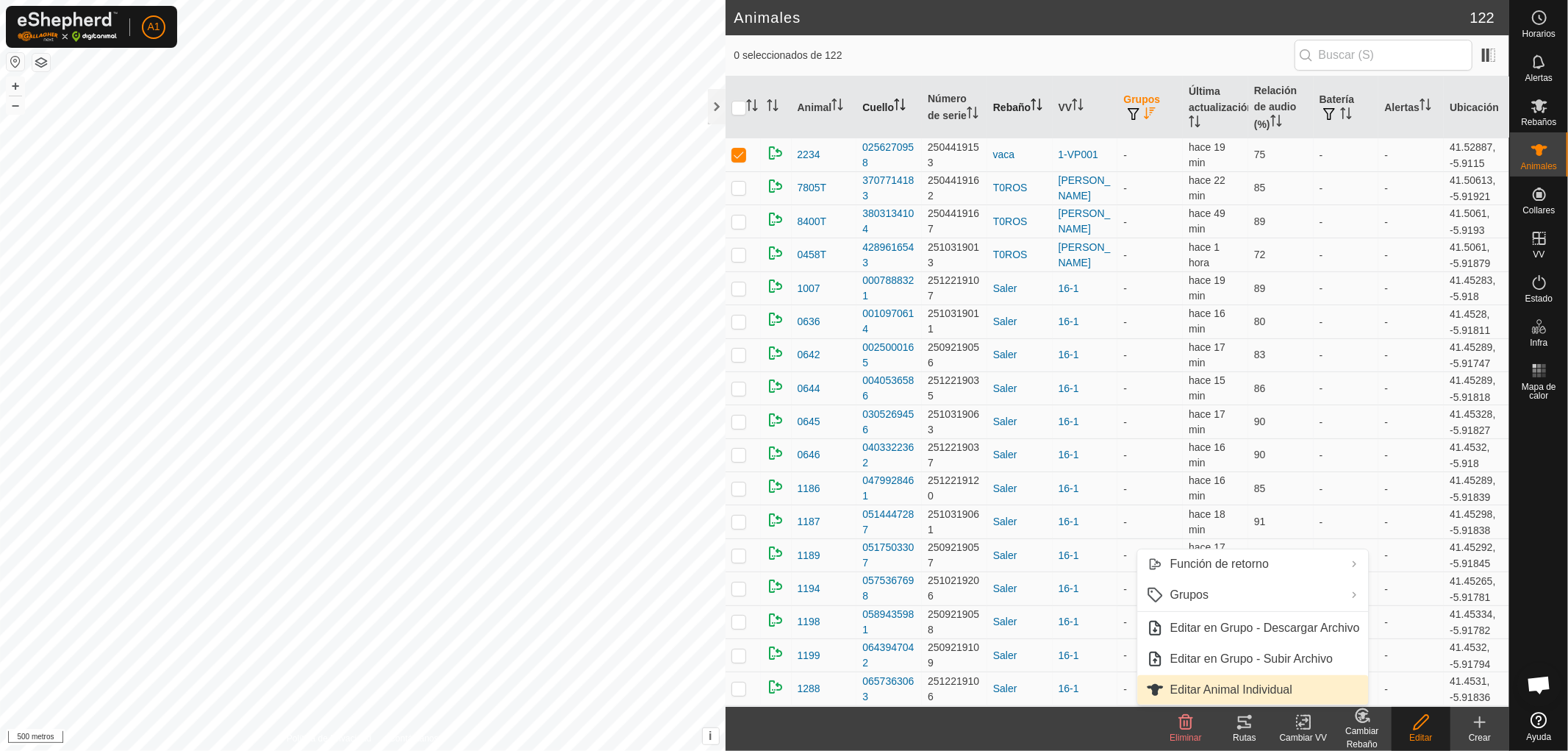
click at [1291, 686] on font "Editar Animal Individual" at bounding box center [1230, 689] width 122 height 13
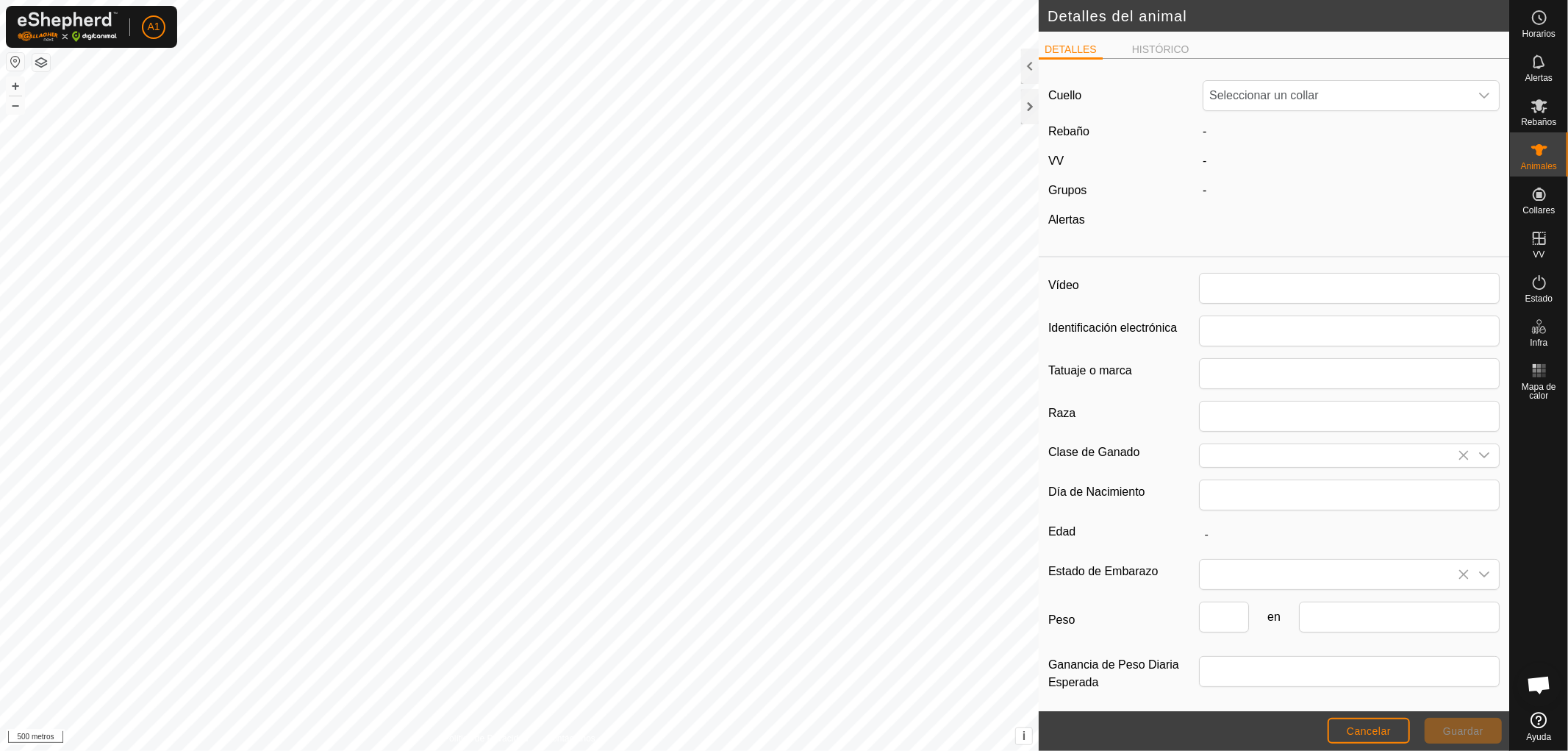
type input "2234"
type input "MESTIZO"
type input "0"
click at [1203, 188] on font "-" at bounding box center [1205, 191] width 4 height 13
click at [1158, 47] on font "HISTÓRICO" at bounding box center [1161, 50] width 58 height 12
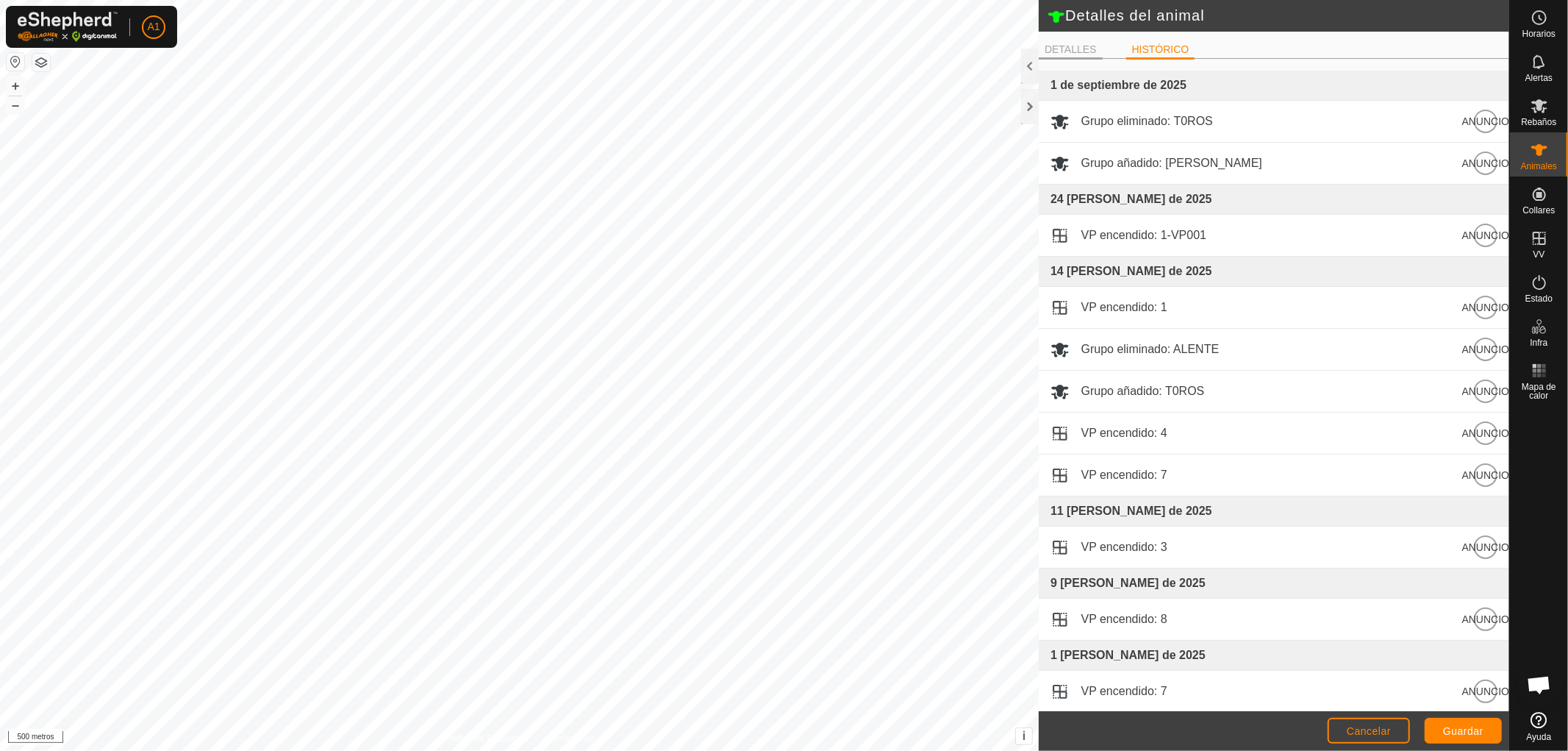
click at [1070, 47] on font "DETALLES" at bounding box center [1070, 50] width 53 height 12
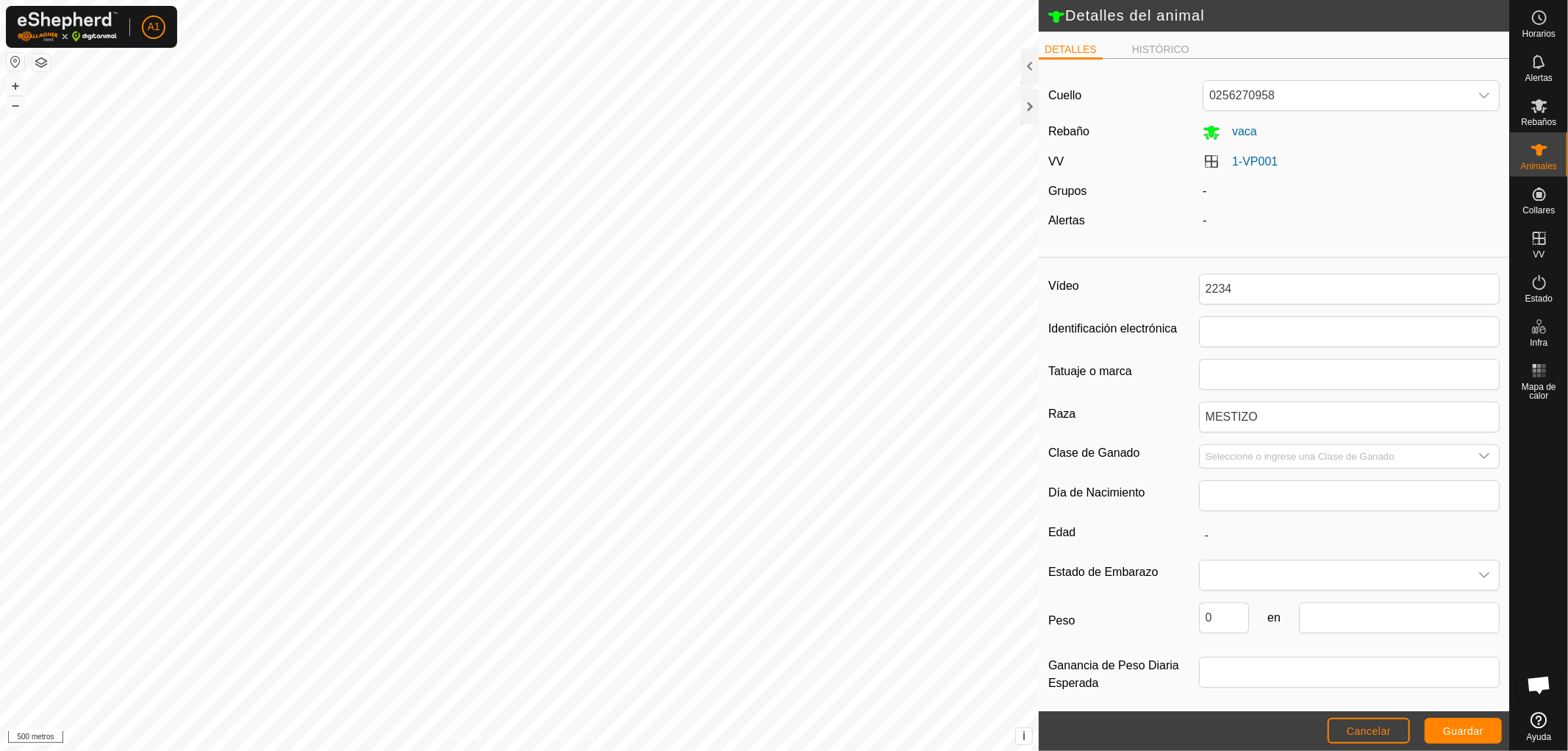
click at [1204, 194] on div "-" at bounding box center [1351, 192] width 309 height 18
click at [1203, 220] on font "-" at bounding box center [1205, 220] width 4 height 13
click at [1541, 151] on icon at bounding box center [1539, 150] width 18 height 18
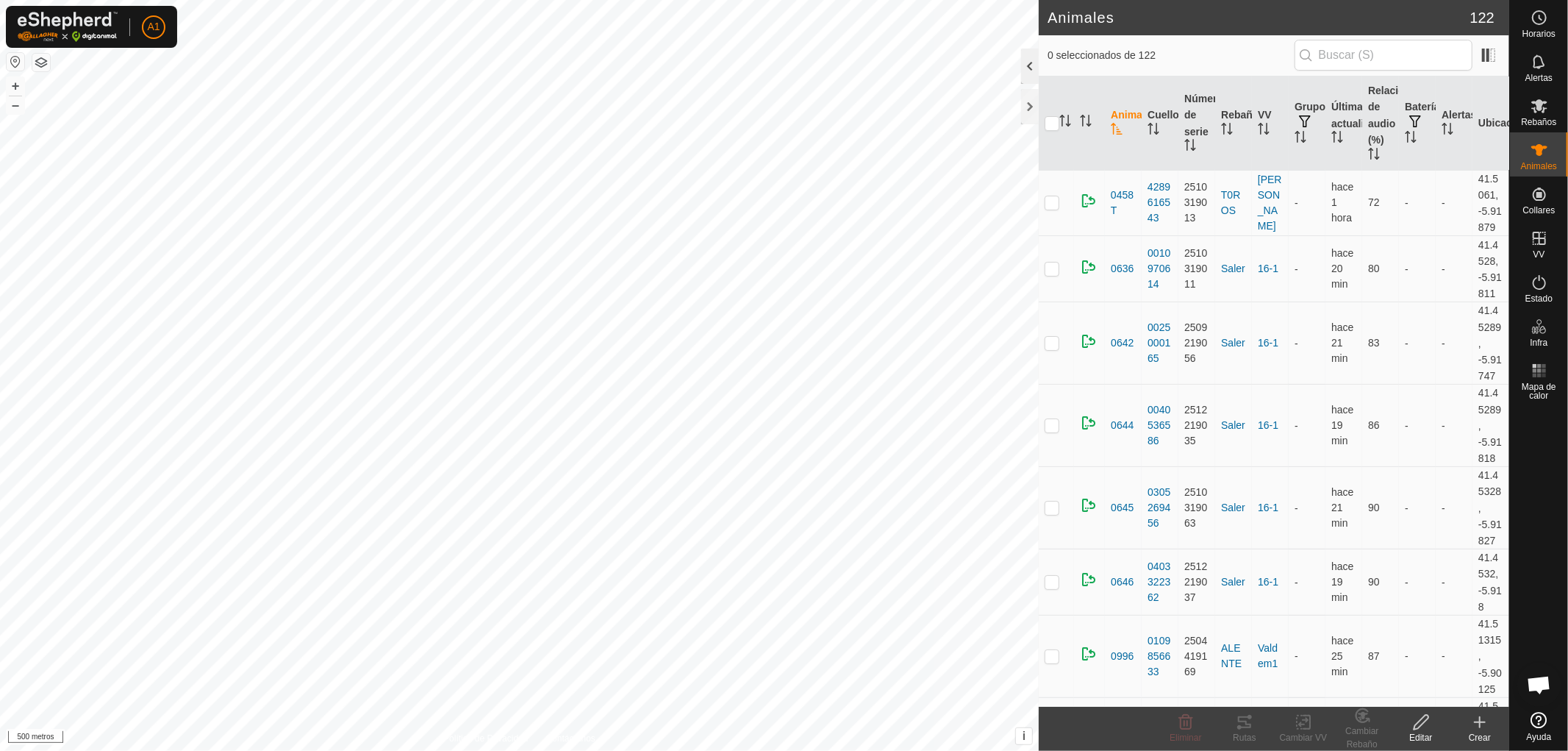
click at [1023, 62] on div at bounding box center [1030, 67] width 18 height 36
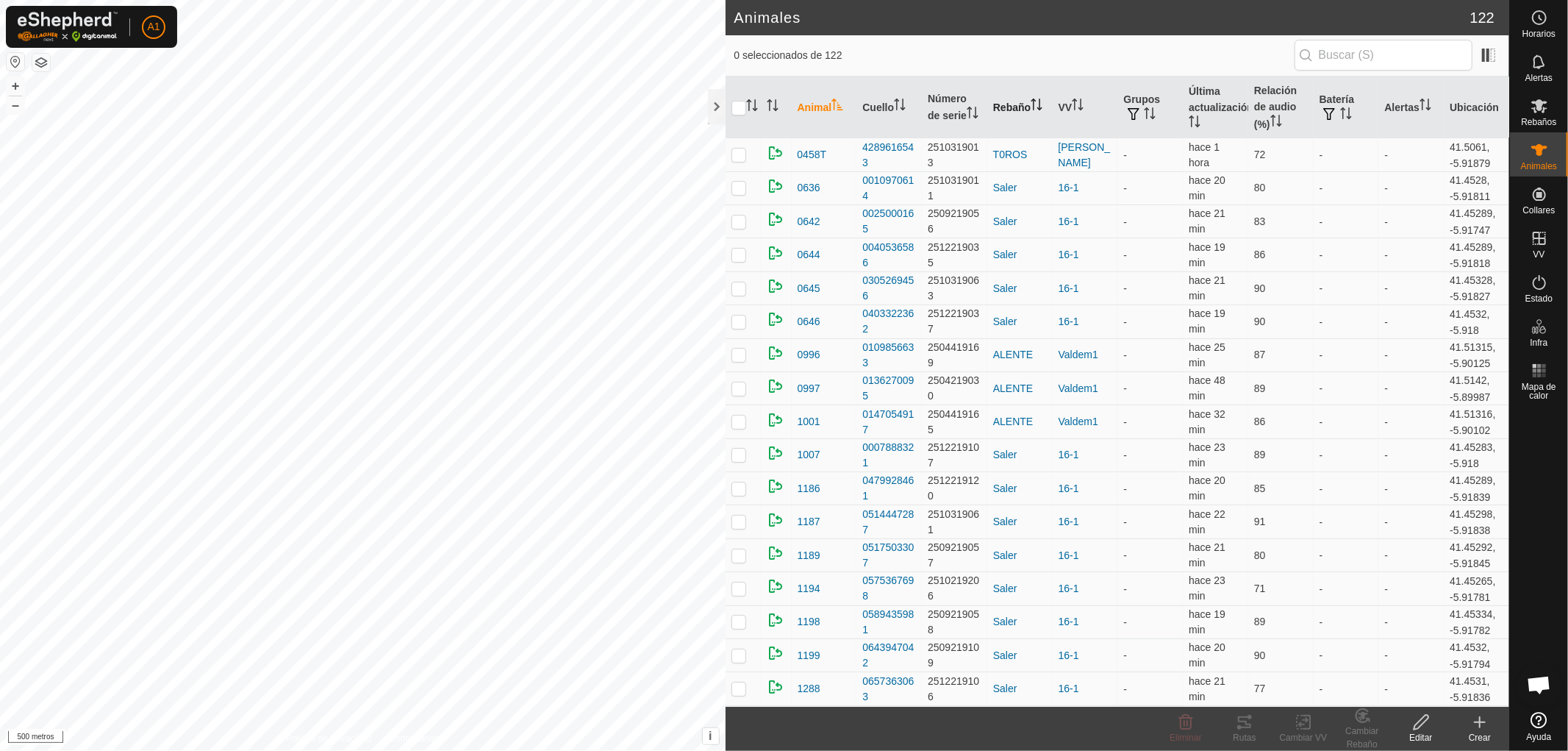
click at [1031, 103] on icon "Activar para ordenar" at bounding box center [1037, 104] width 12 height 12
click at [1026, 104] on font "Rebaño" at bounding box center [1012, 107] width 38 height 12
click at [737, 284] on p-checkbox at bounding box center [738, 288] width 15 height 12
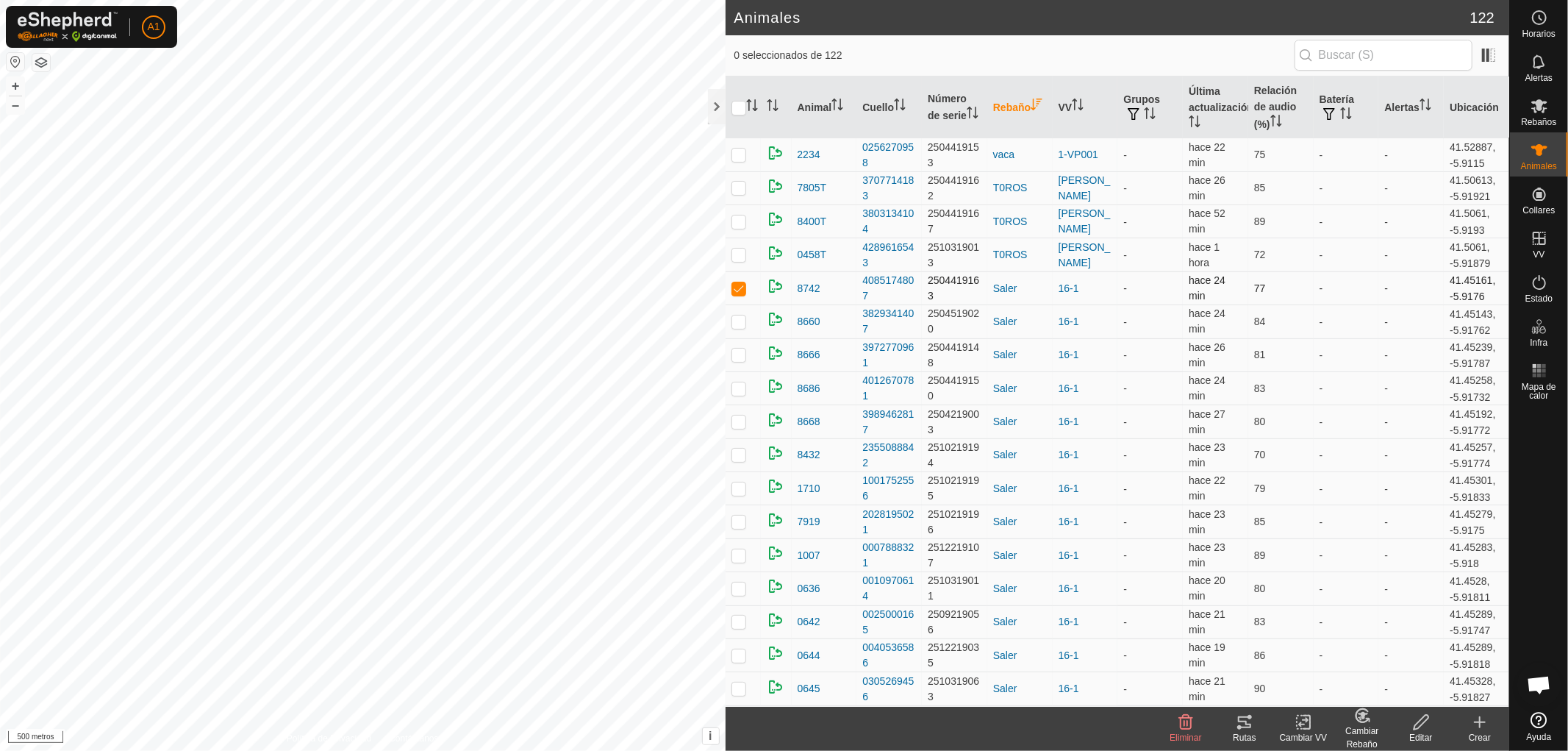
click at [738, 284] on p-checkbox at bounding box center [738, 288] width 15 height 12
checkbox input "false"
click at [740, 316] on p-checkbox at bounding box center [738, 322] width 15 height 12
checkbox input "false"
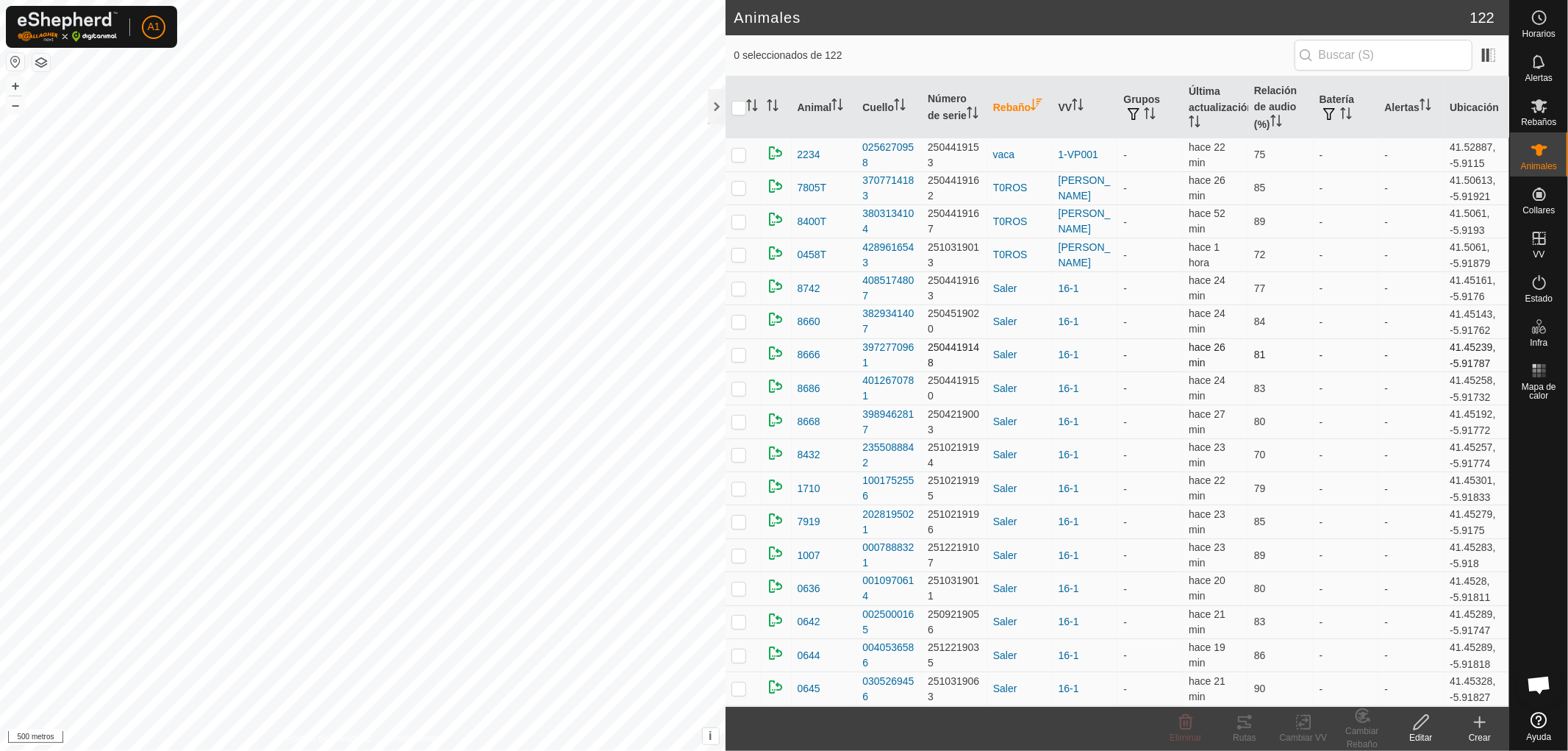
click at [741, 349] on p-checkbox at bounding box center [738, 355] width 15 height 12
checkbox input "false"
click at [741, 382] on p-checkbox at bounding box center [738, 388] width 15 height 12
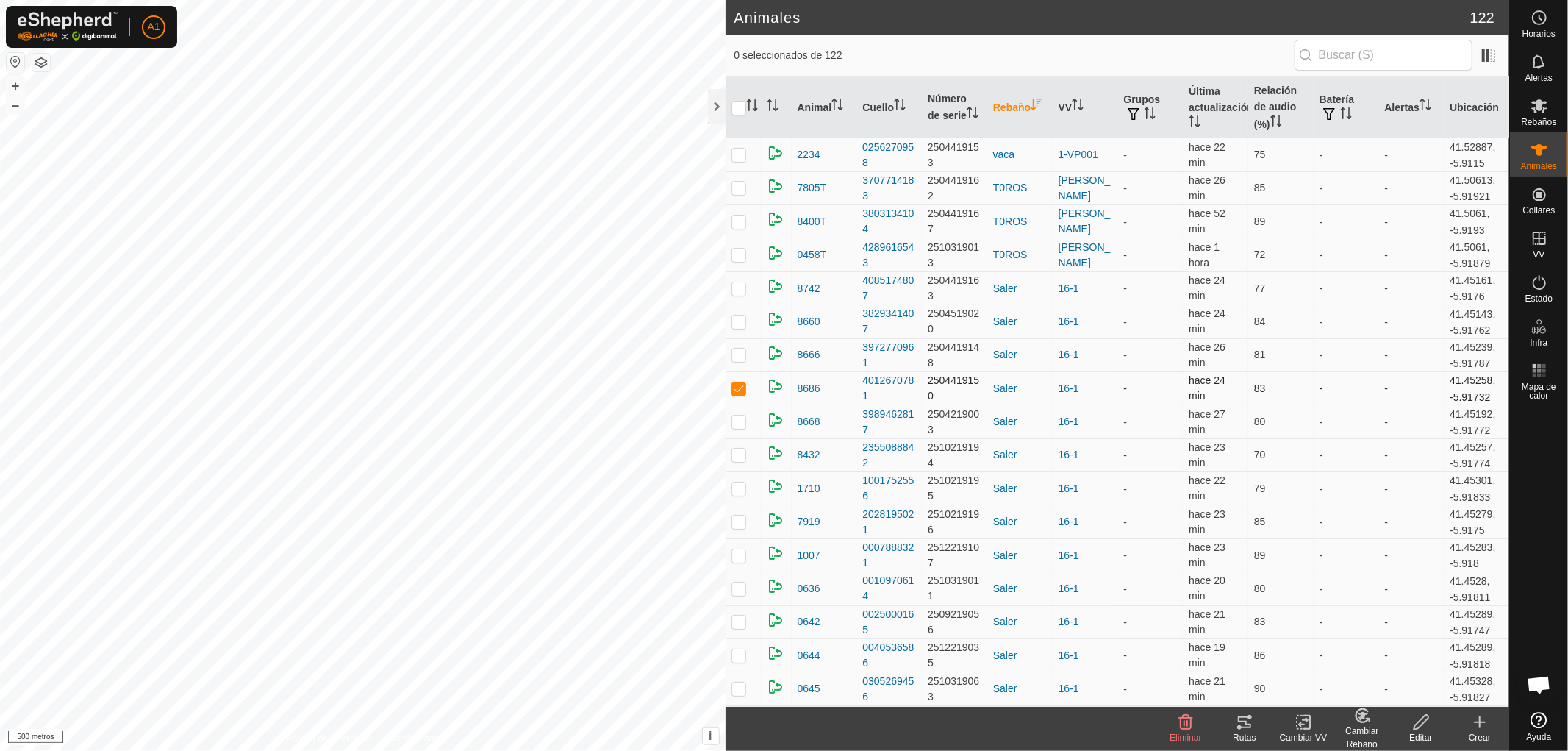
checkbox input "false"
click at [733, 415] on p-checkbox at bounding box center [738, 421] width 15 height 12
click at [737, 415] on p-checkbox at bounding box center [738, 421] width 15 height 12
checkbox input "false"
click at [737, 449] on p-checkbox at bounding box center [738, 455] width 15 height 12
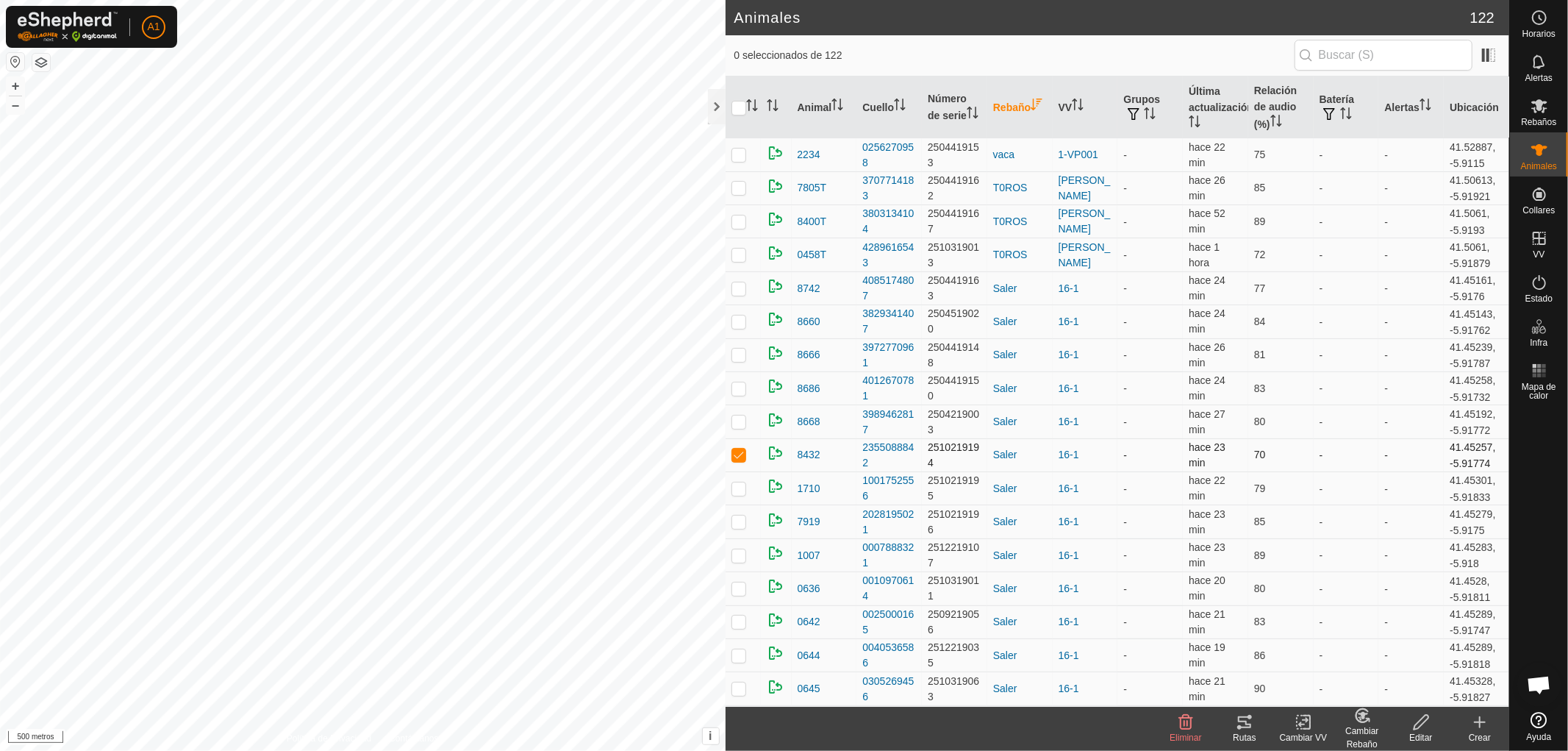
click at [737, 449] on p-checkbox at bounding box center [738, 455] width 15 height 12
checkbox input "false"
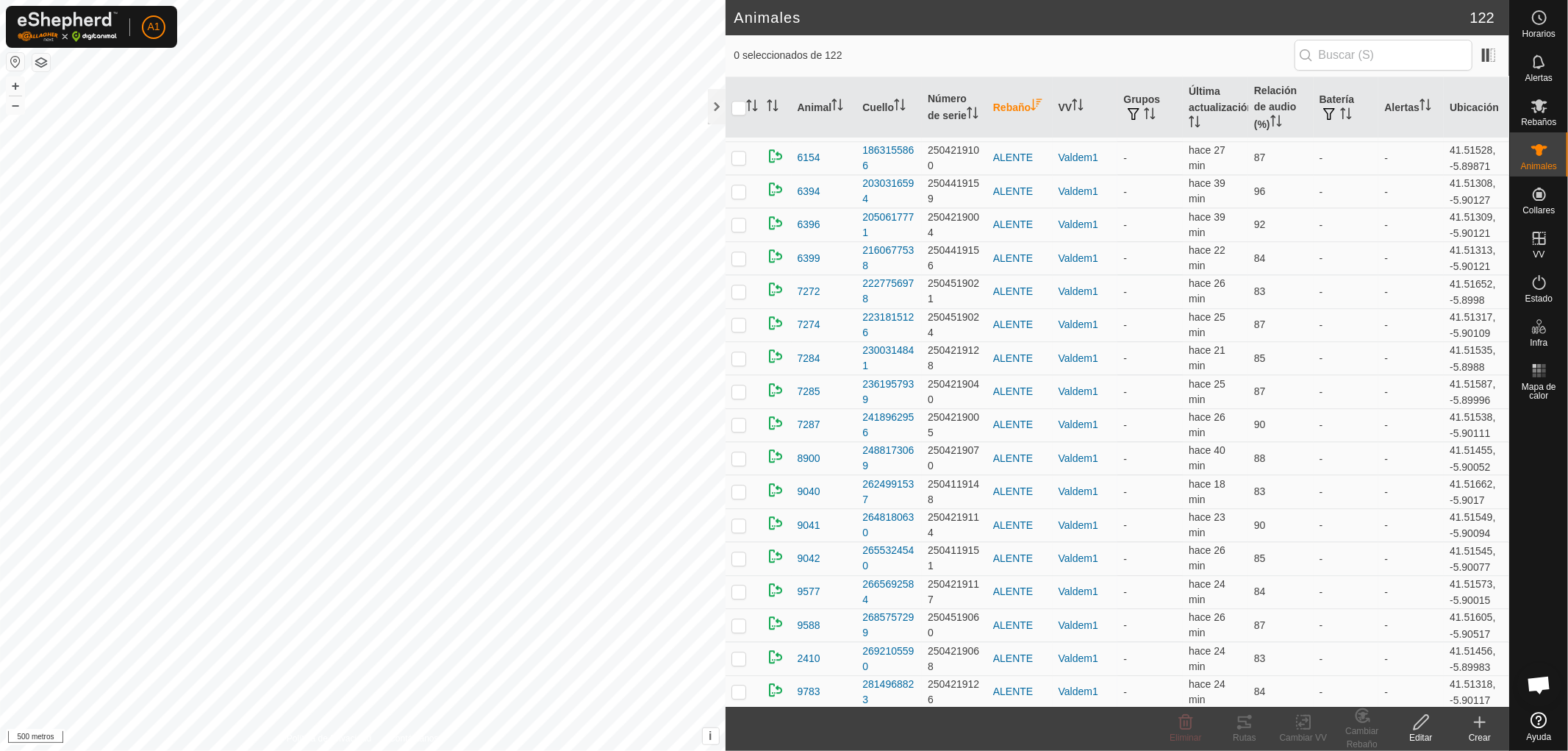
scroll to position [3380, 0]
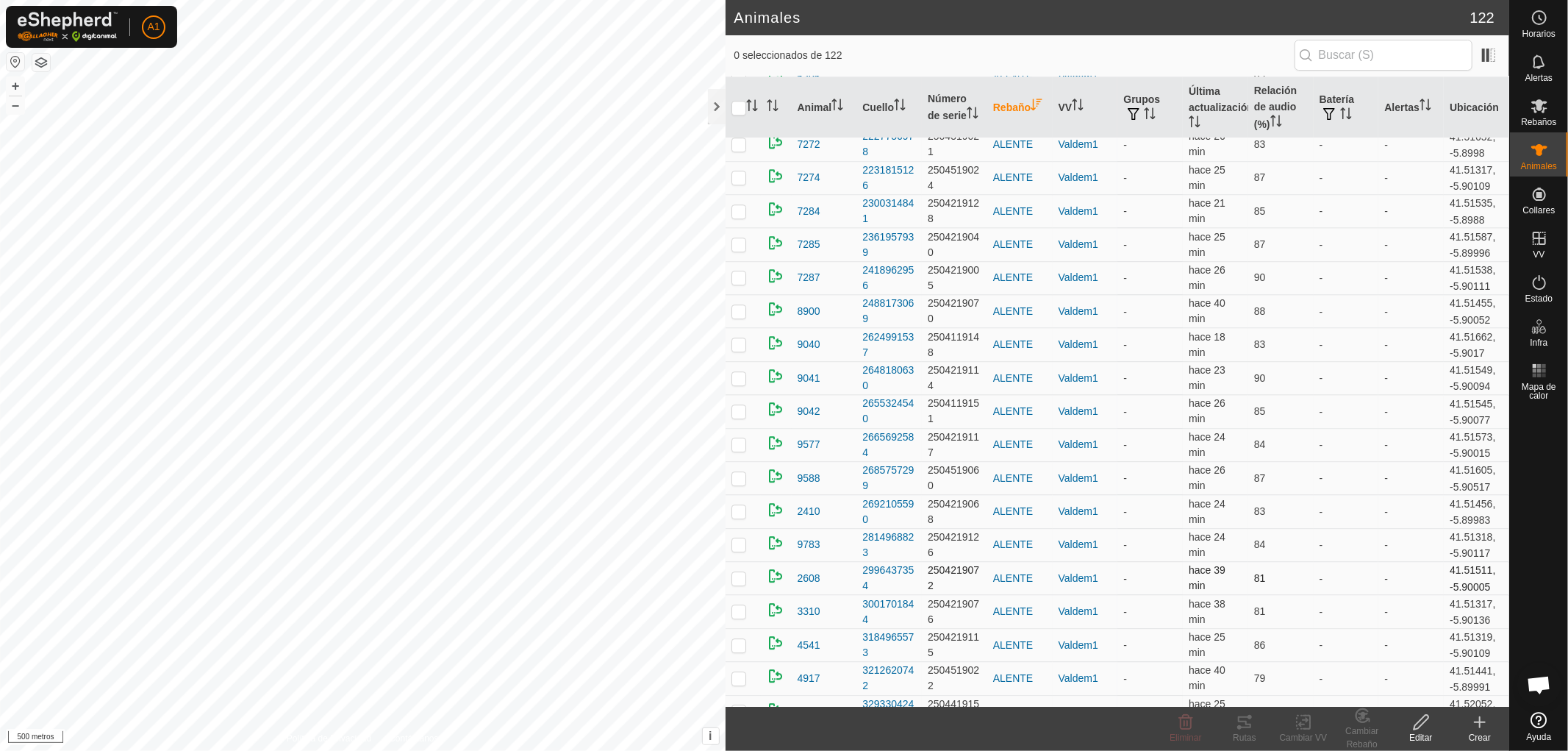
click at [739, 572] on p-checkbox at bounding box center [738, 578] width 15 height 12
checkbox input "false"
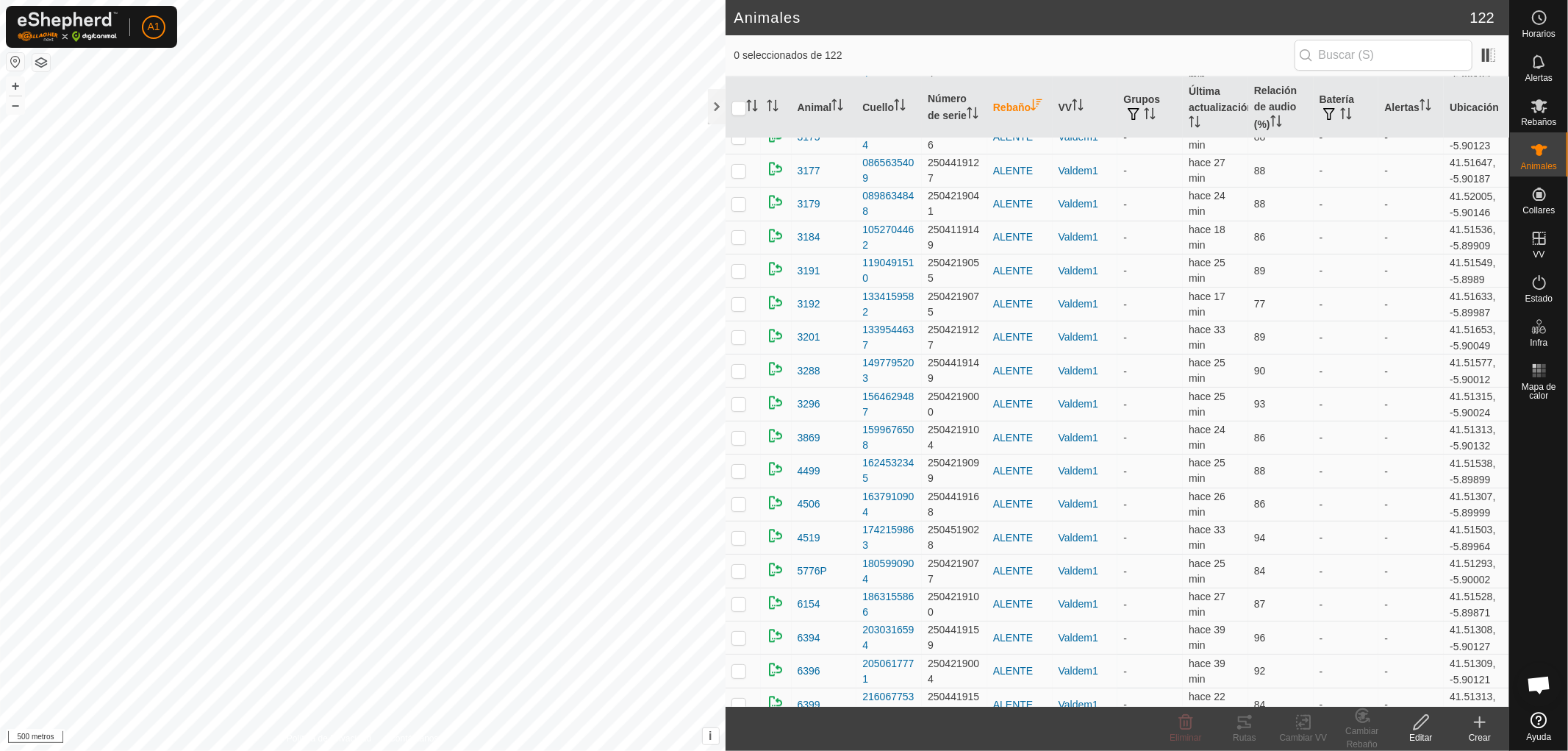
scroll to position [2737, 0]
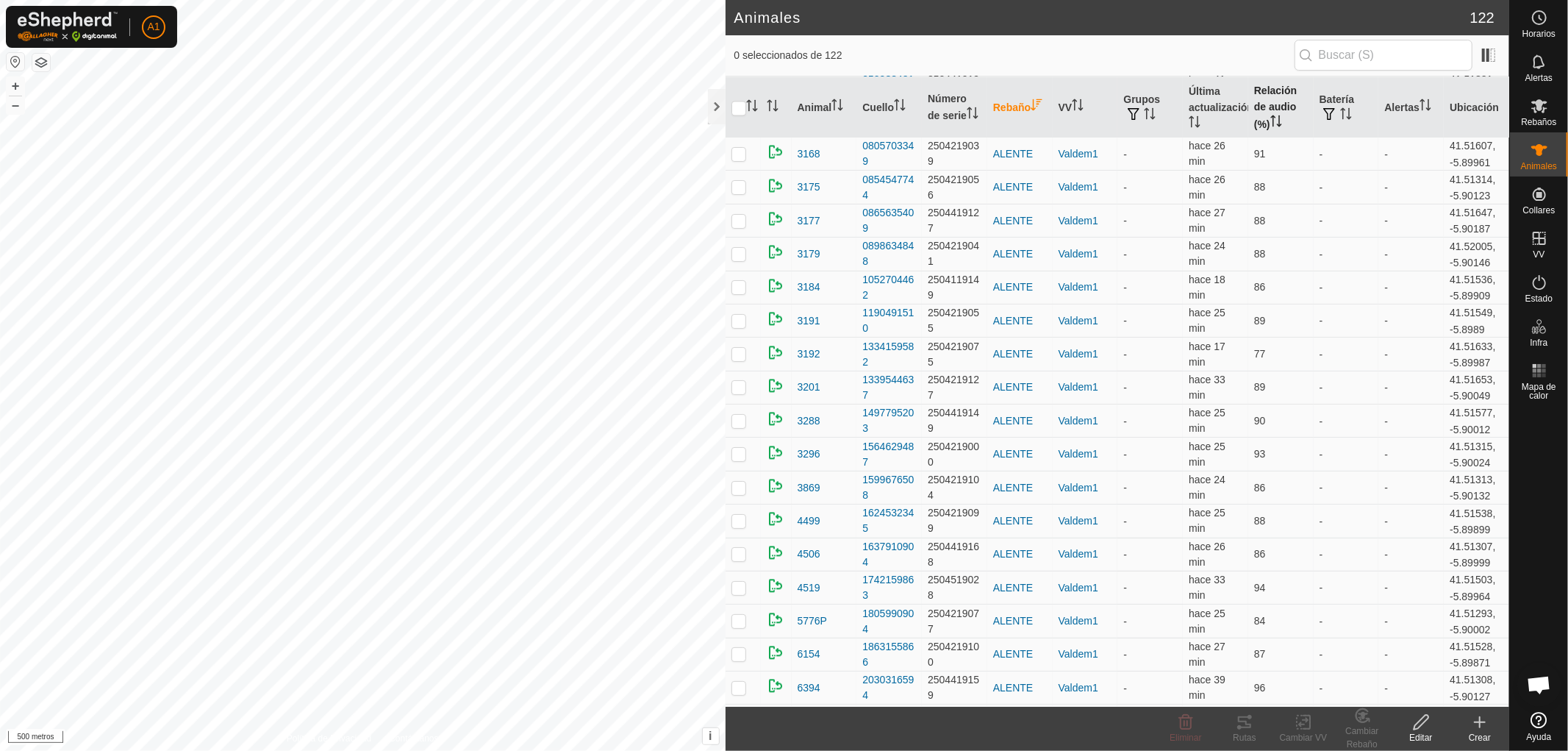
click at [1270, 123] on icon "Activar para ordenar" at bounding box center [1276, 120] width 12 height 12
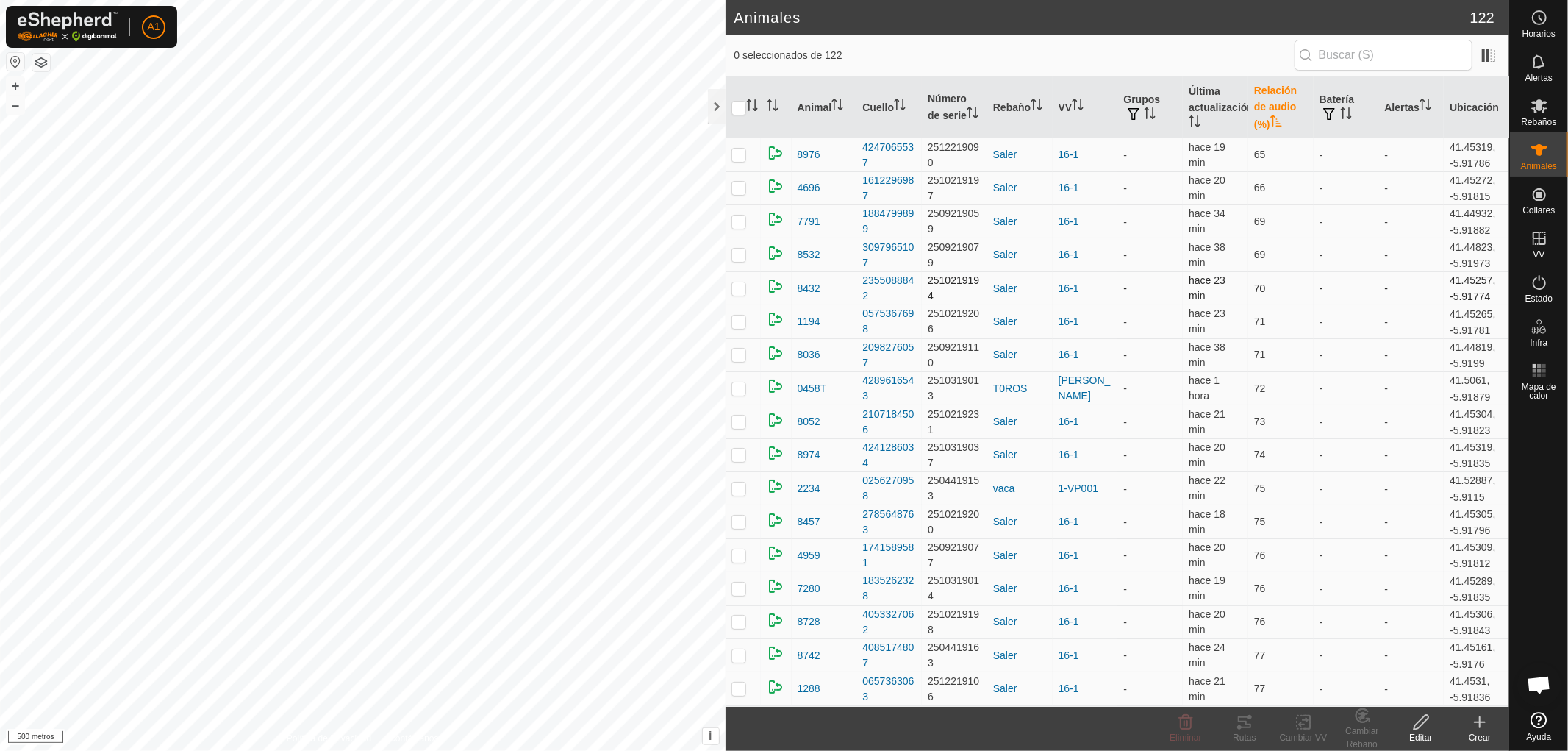
click at [1000, 284] on font "Saler" at bounding box center [1005, 288] width 24 height 12
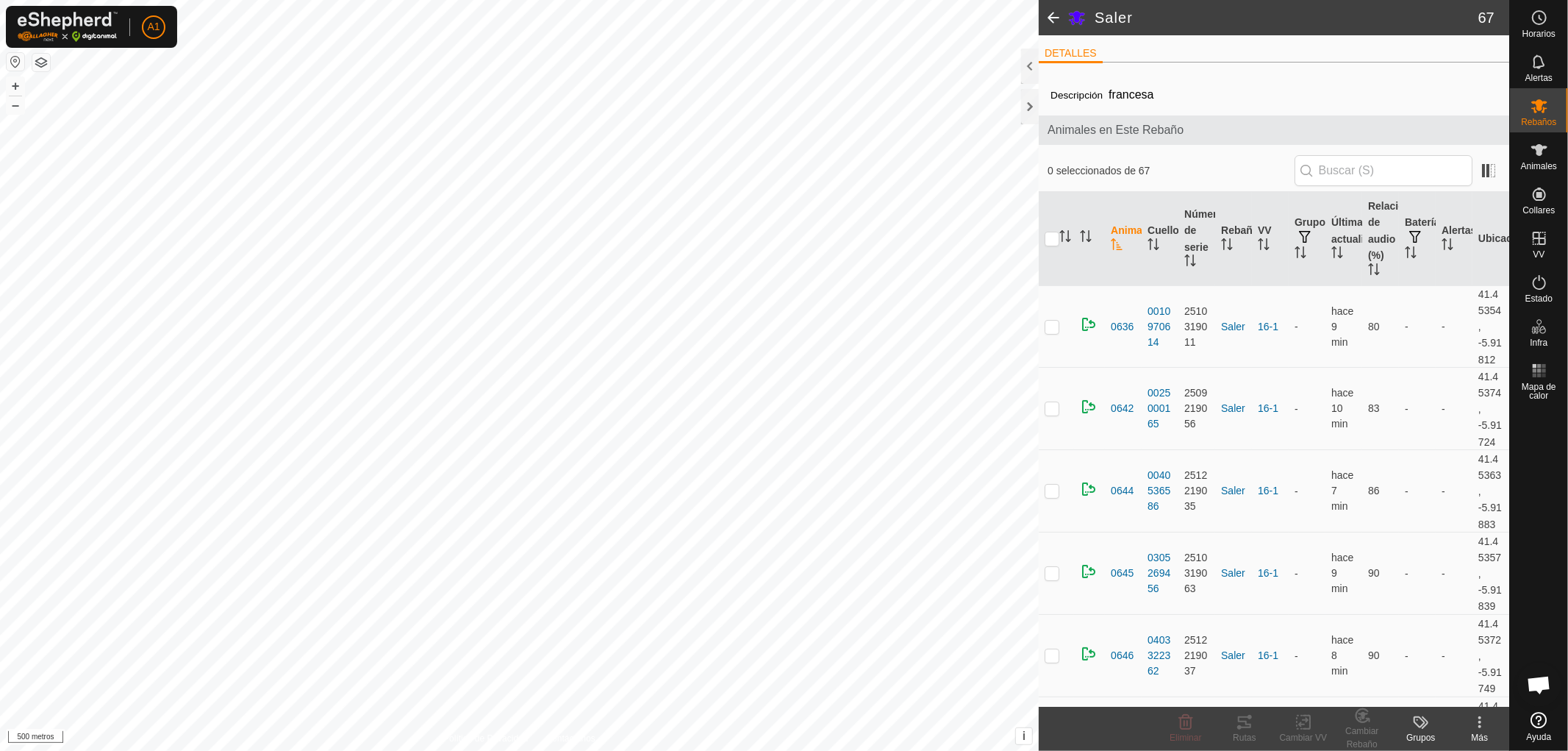
click at [1031, 64] on div at bounding box center [1030, 67] width 18 height 36
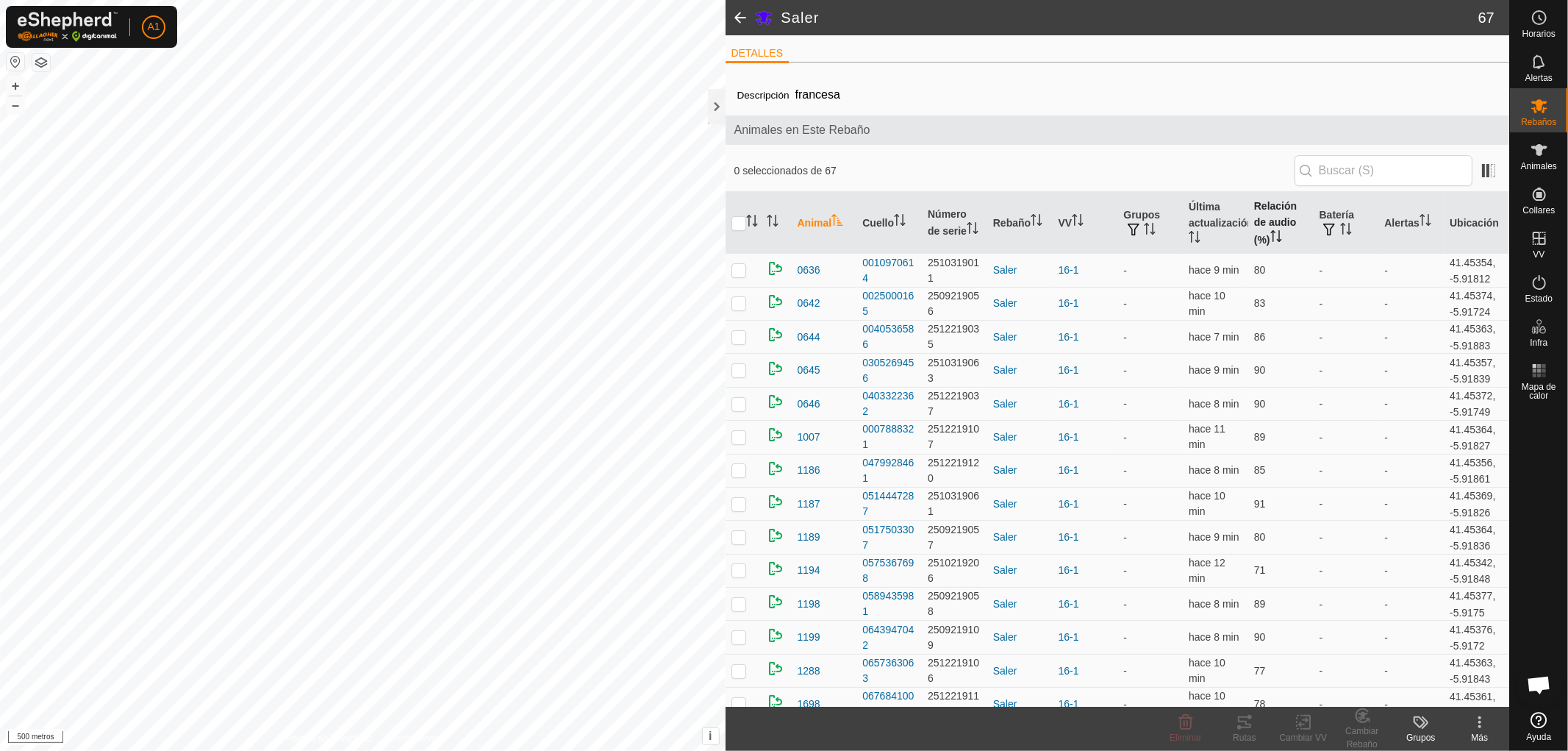
click at [1271, 219] on font "Relación de audio (%)" at bounding box center [1275, 222] width 43 height 45
click at [1270, 219] on font "Relación de audio (%)" at bounding box center [1275, 222] width 43 height 45
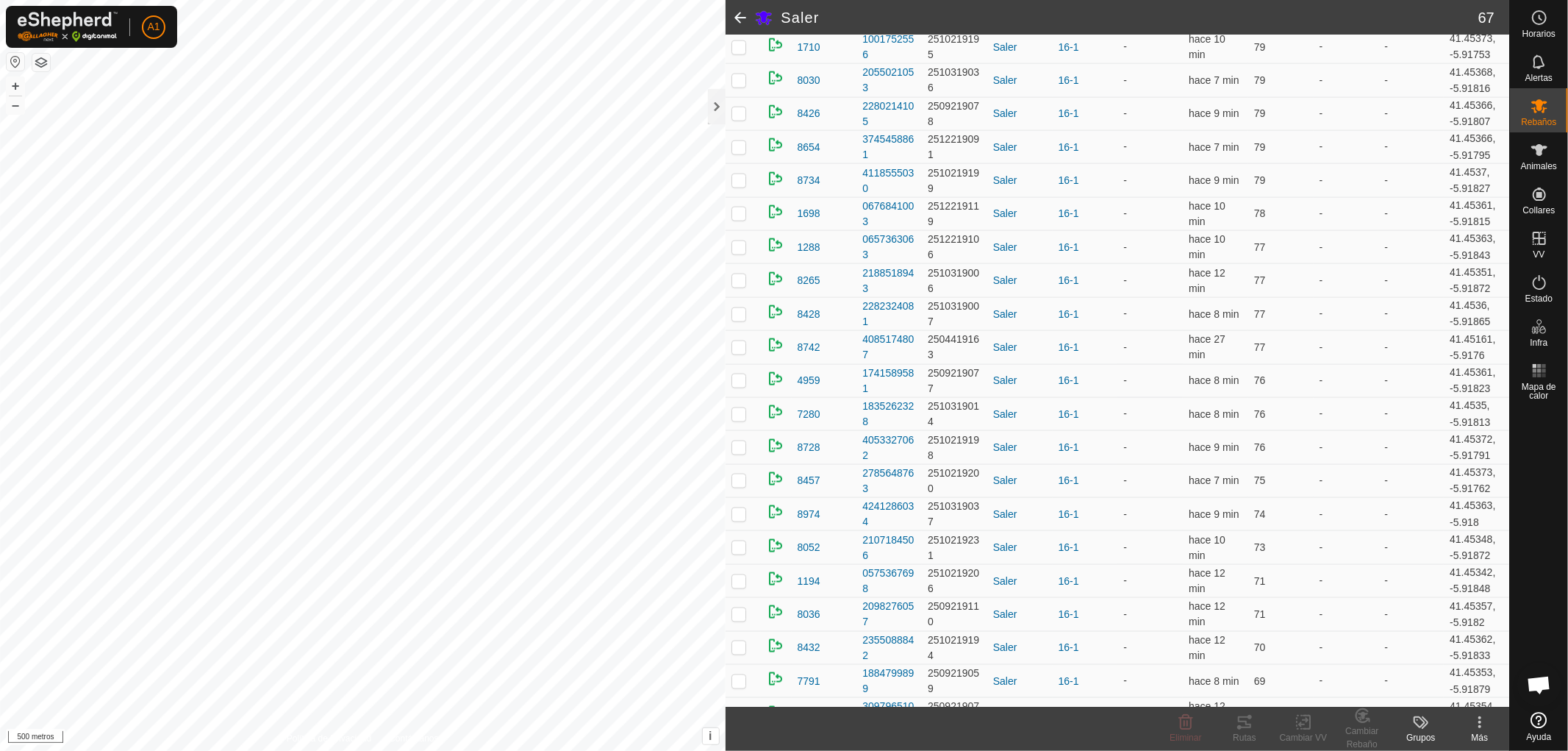
scroll to position [1715, 0]
